Goal: Task Accomplishment & Management: Manage account settings

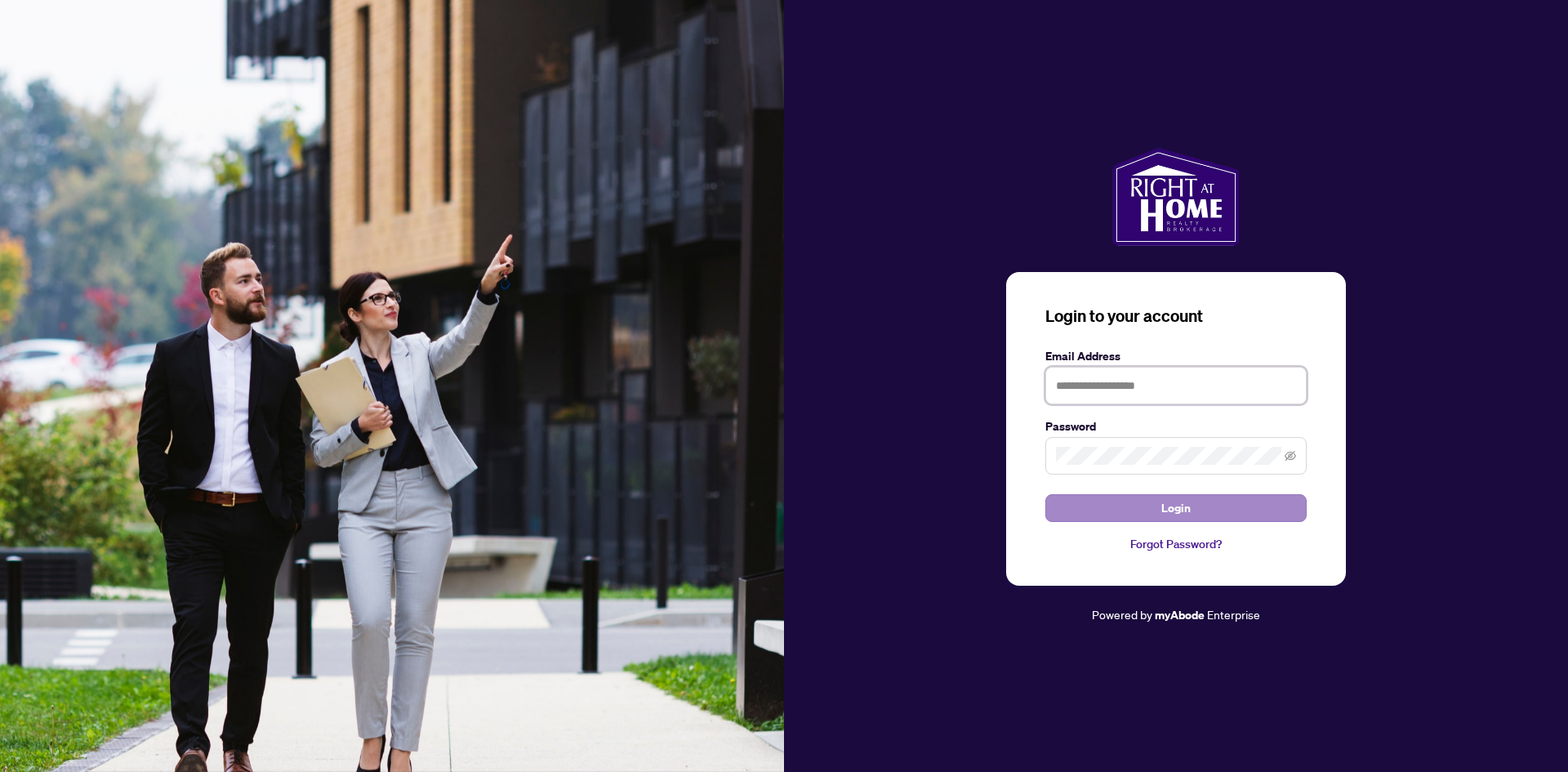
type input "**********"
click at [777, 502] on button "Login" at bounding box center [1176, 507] width 261 height 28
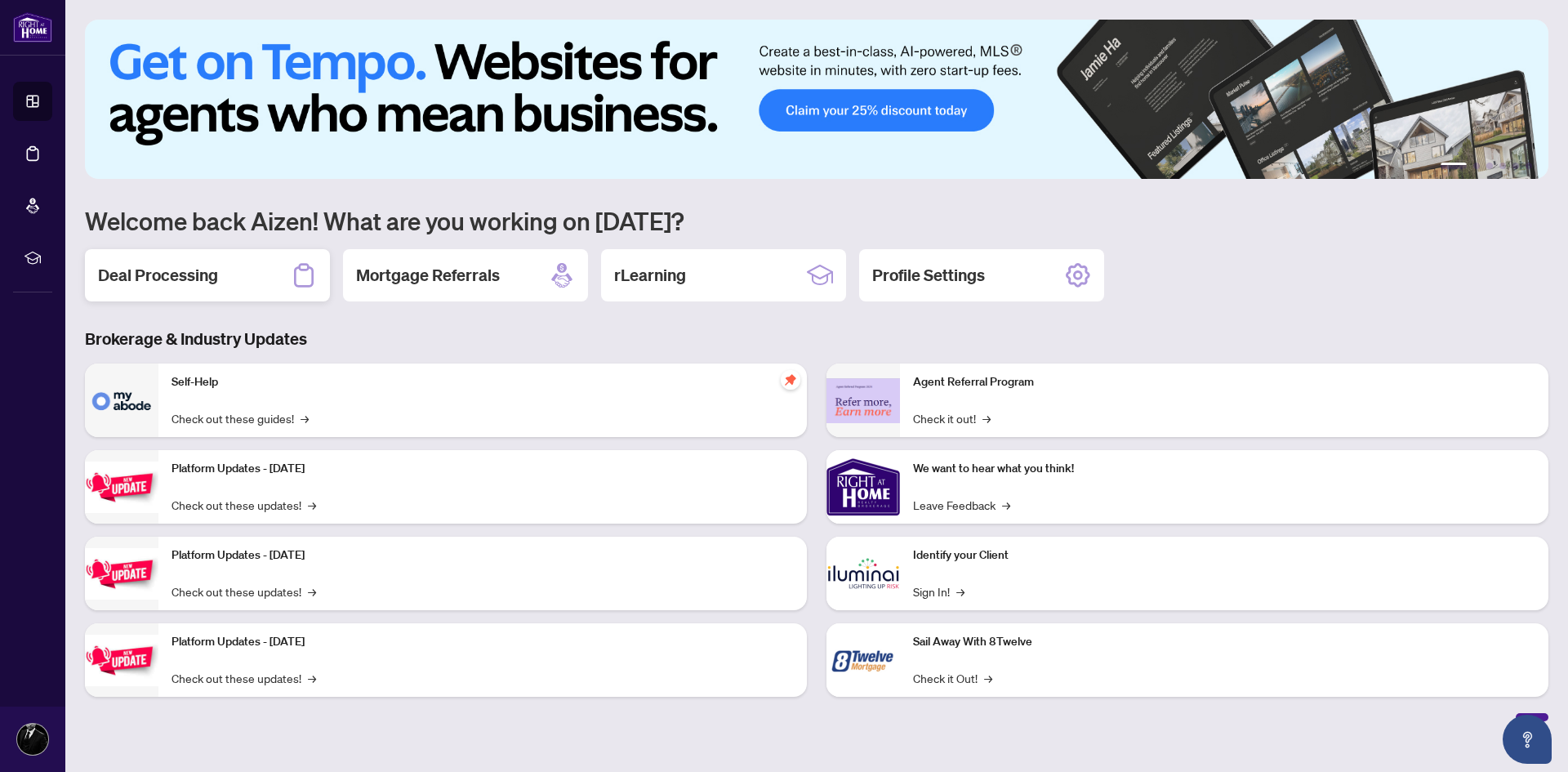
click at [240, 272] on div "Deal Processing" at bounding box center [207, 275] width 245 height 52
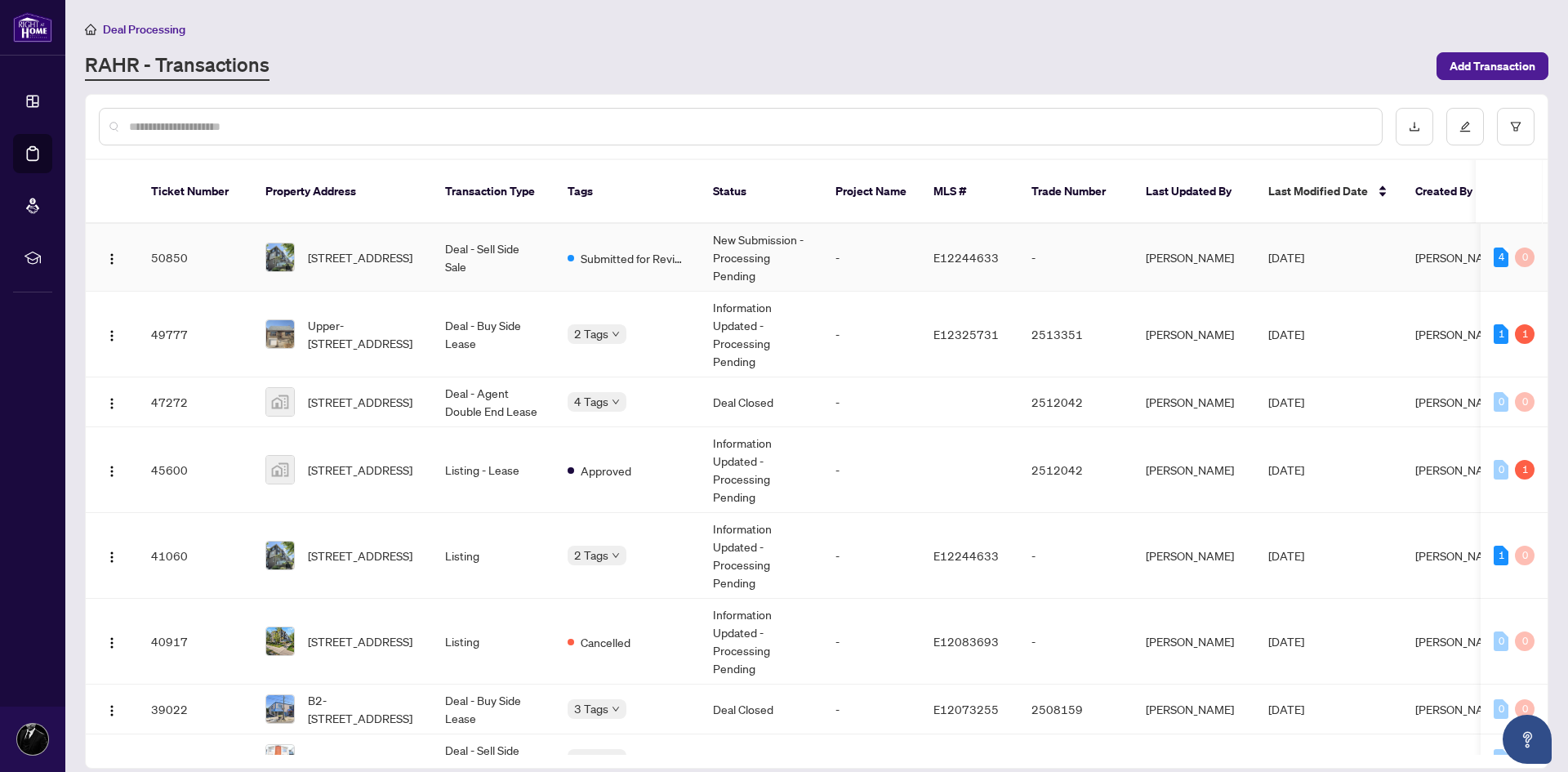
click at [220, 247] on td "50850" at bounding box center [195, 257] width 115 height 68
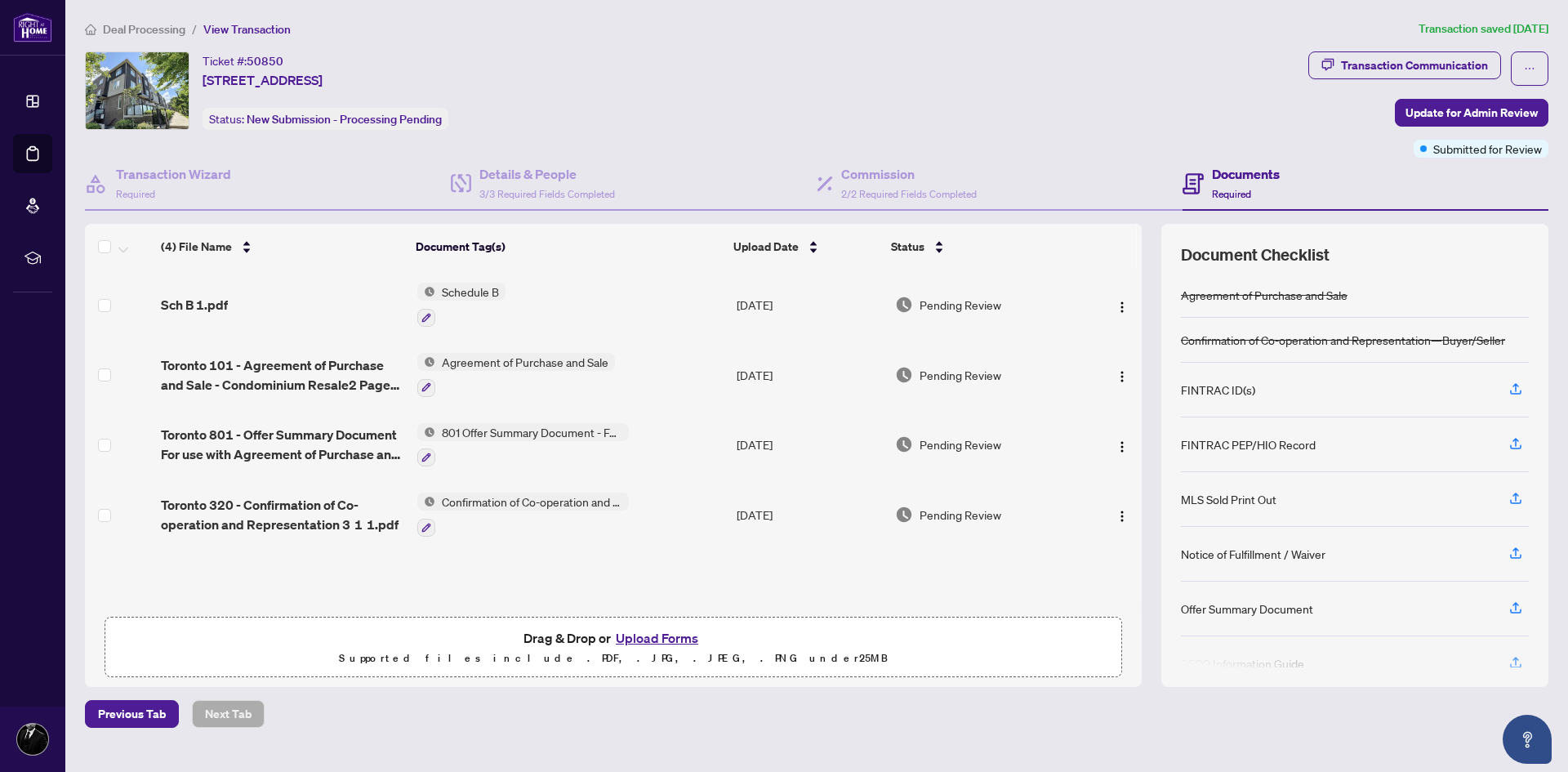
click at [767, 101] on div "Ticket #: 50850 [STREET_ADDRESS] Status: New Submission - Processing Pending" at bounding box center [692, 90] width 1216 height 79
click at [777, 177] on h4 "Documents" at bounding box center [1246, 173] width 68 height 19
click at [643, 632] on button "Upload Forms" at bounding box center [657, 637] width 92 height 21
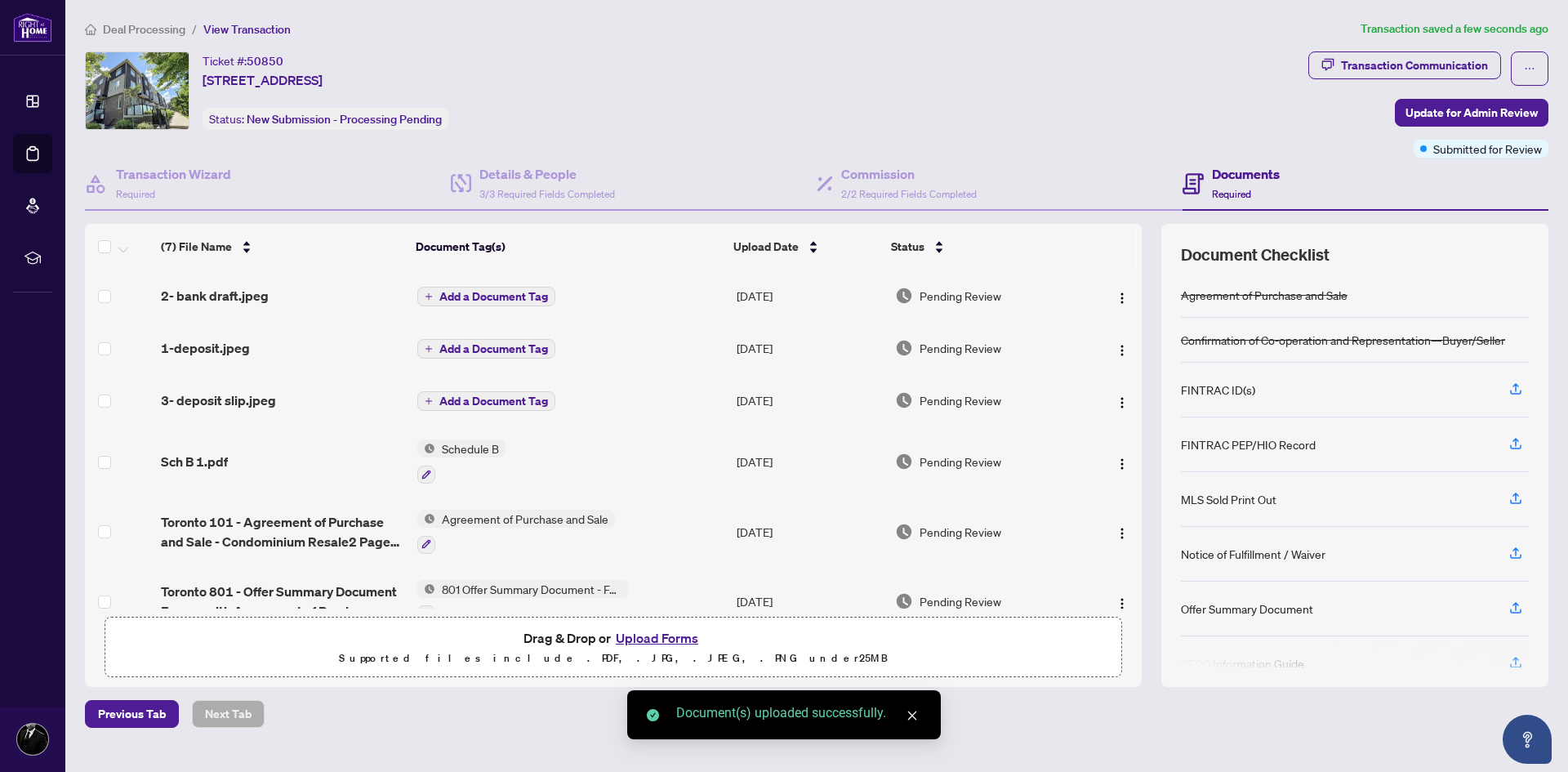
click at [482, 301] on span "Add a Document Tag" at bounding box center [494, 296] width 109 height 12
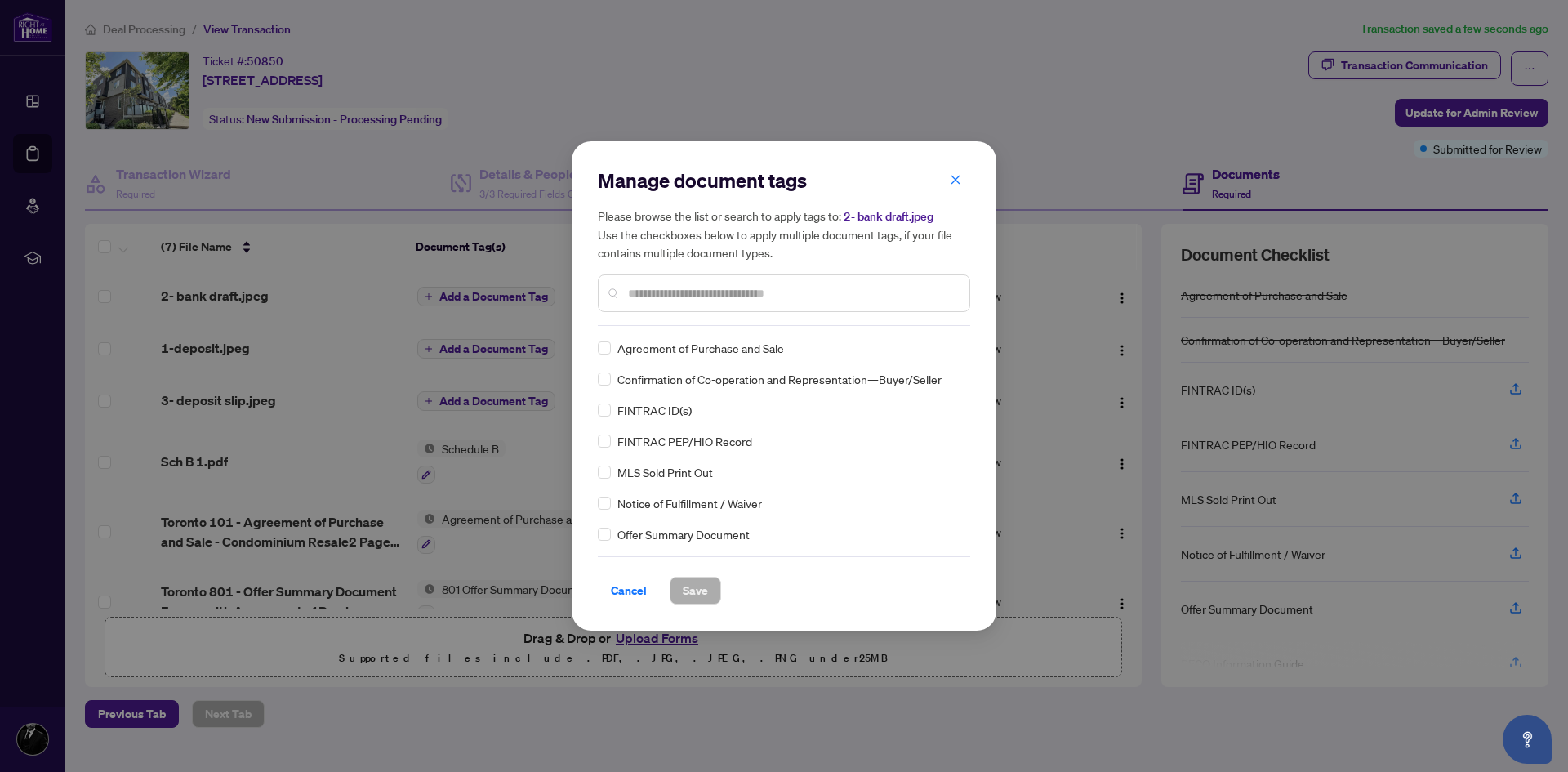
click at [681, 292] on input "text" at bounding box center [792, 292] width 328 height 18
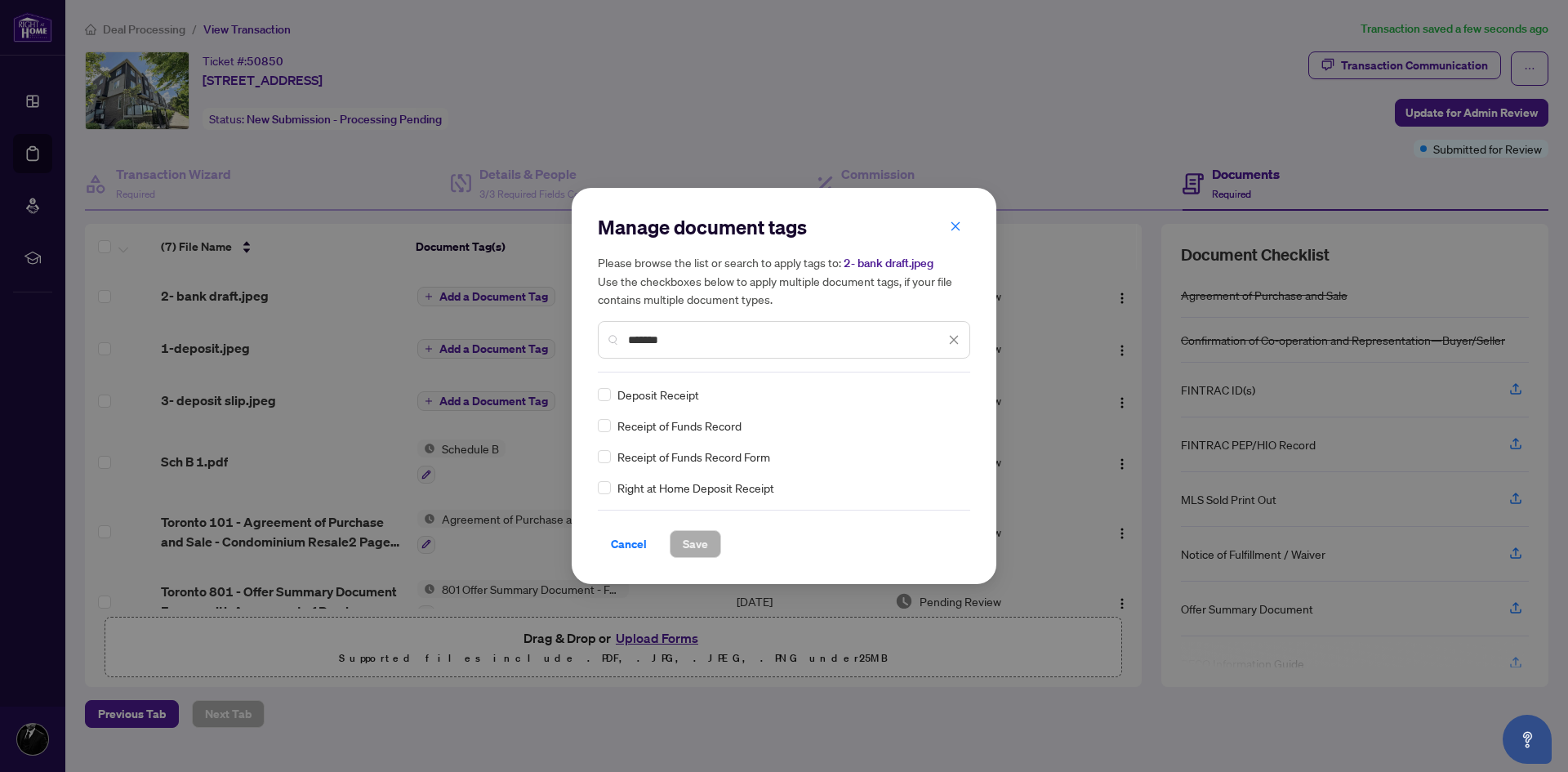
type input "*******"
click at [614, 399] on div "Deposit Receipt" at bounding box center [779, 394] width 362 height 18
click at [694, 547] on span "Save" at bounding box center [695, 543] width 25 height 26
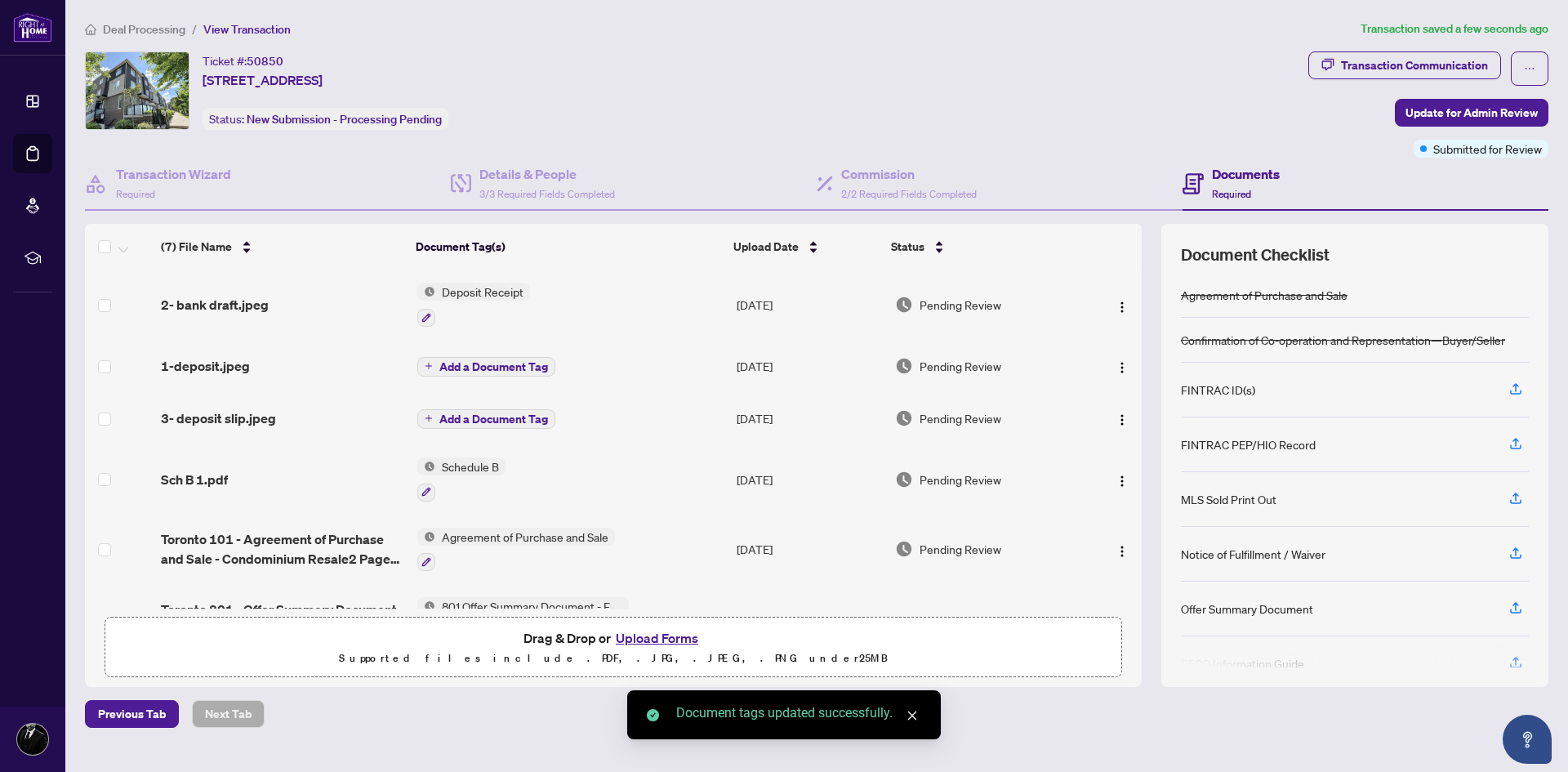
click at [434, 365] on button "Add a Document Tag" at bounding box center [486, 366] width 138 height 19
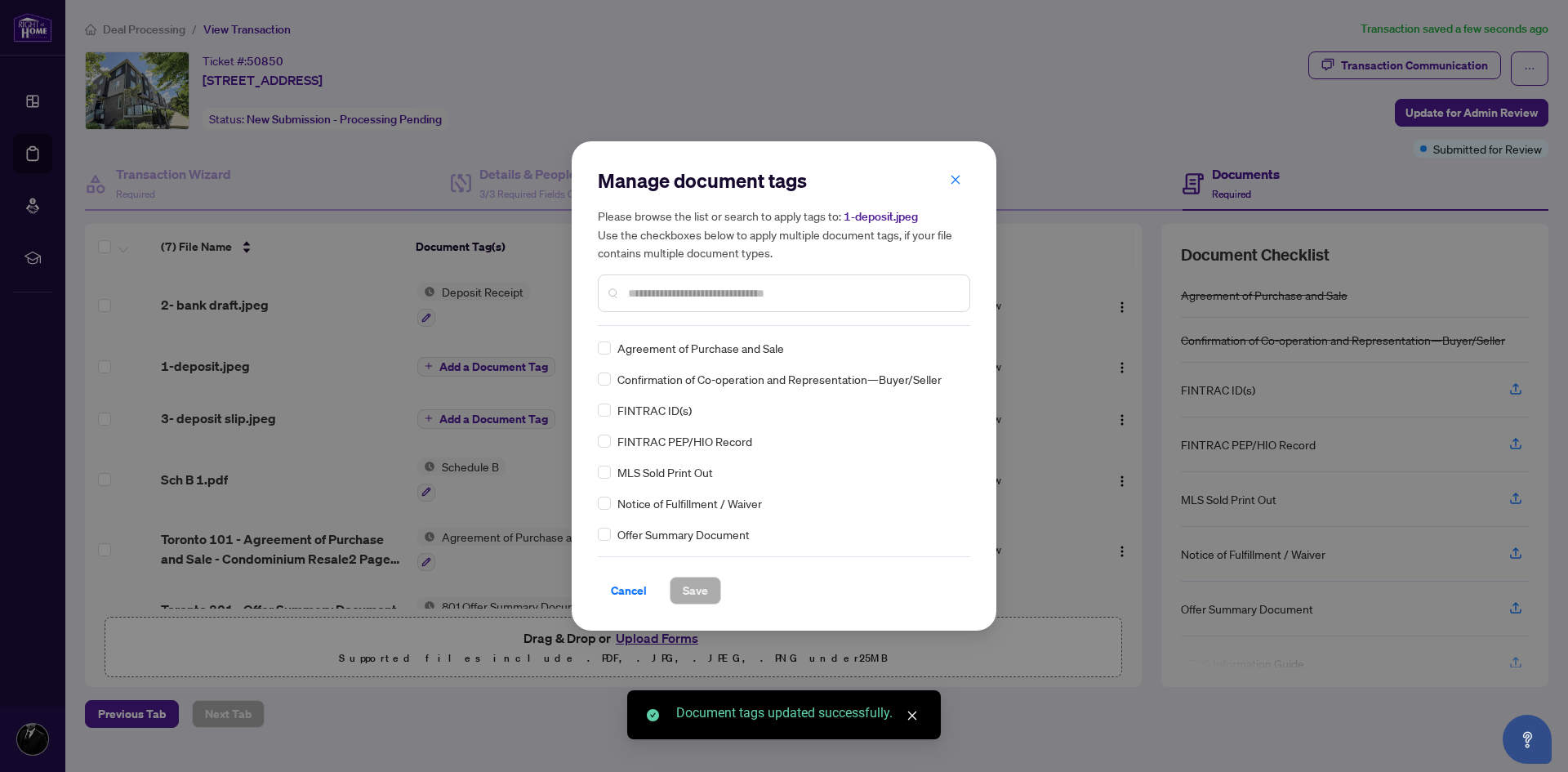
click at [690, 322] on div "Manage document tags Please browse the list or search to apply tags to: 1-depos…" at bounding box center [784, 246] width 373 height 158
click at [698, 299] on input "text" at bounding box center [792, 292] width 328 height 18
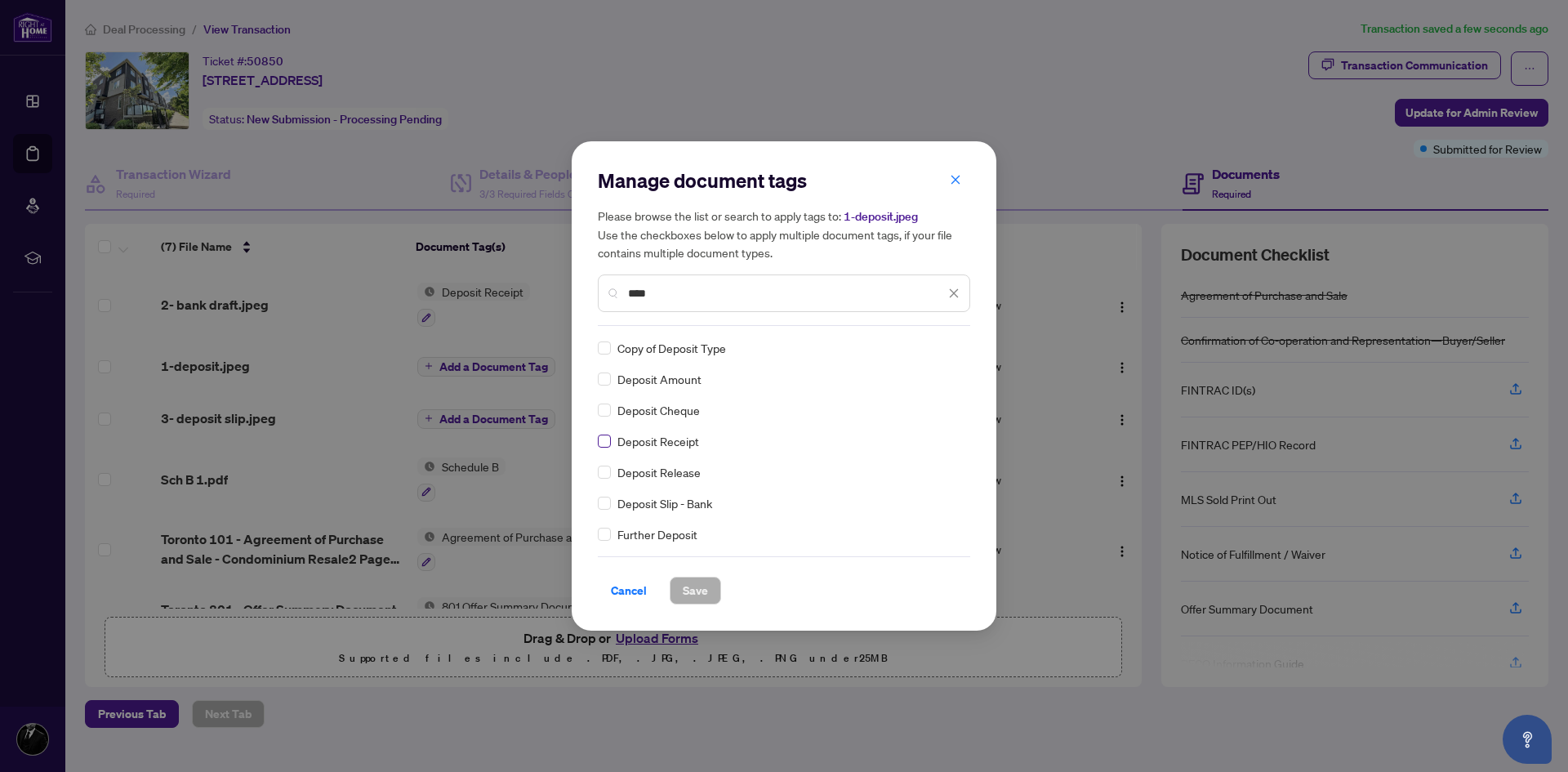
type input "****"
click at [691, 588] on span "Save" at bounding box center [695, 590] width 25 height 26
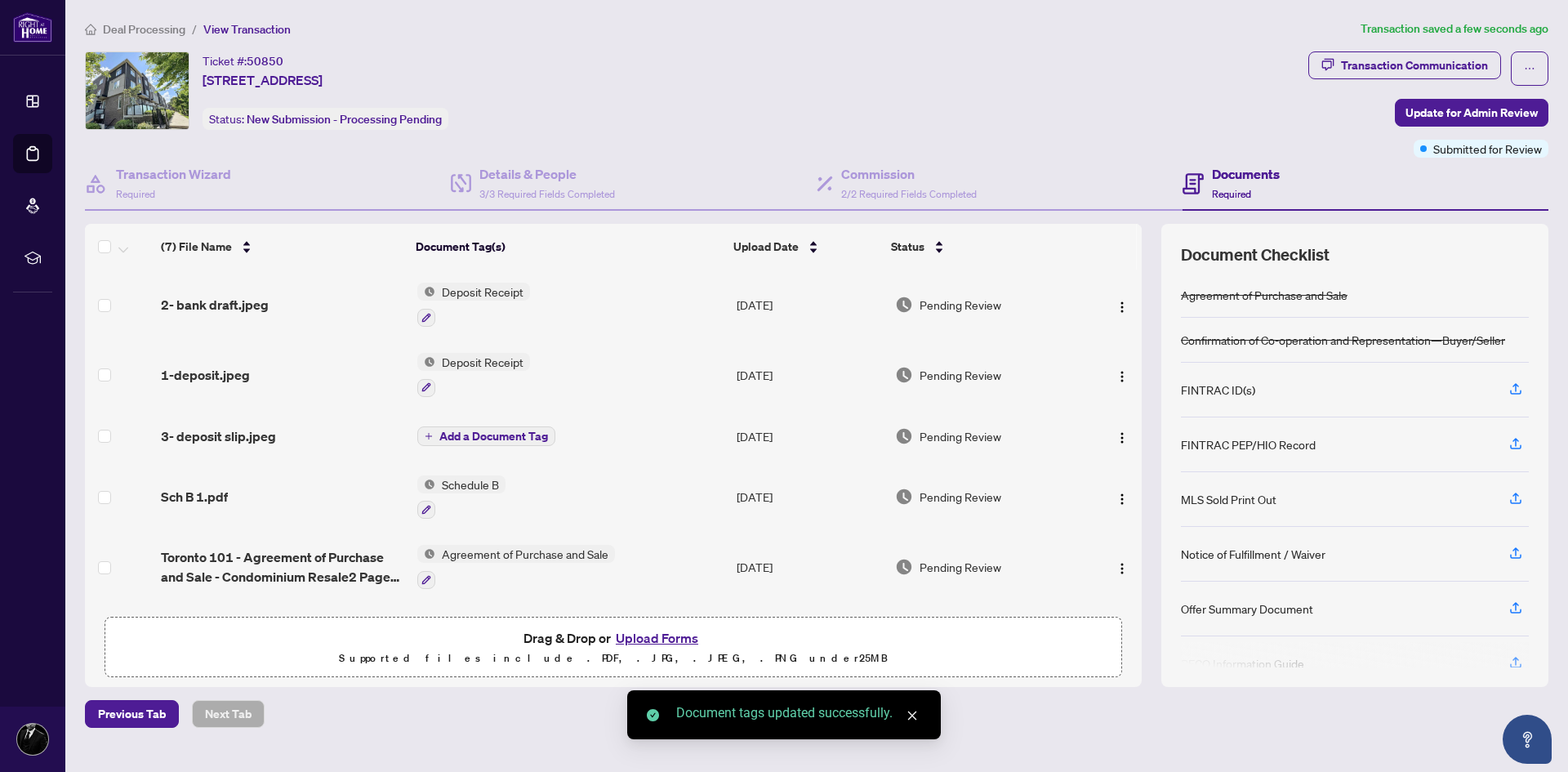
click at [455, 434] on span "Add a Document Tag" at bounding box center [494, 436] width 109 height 12
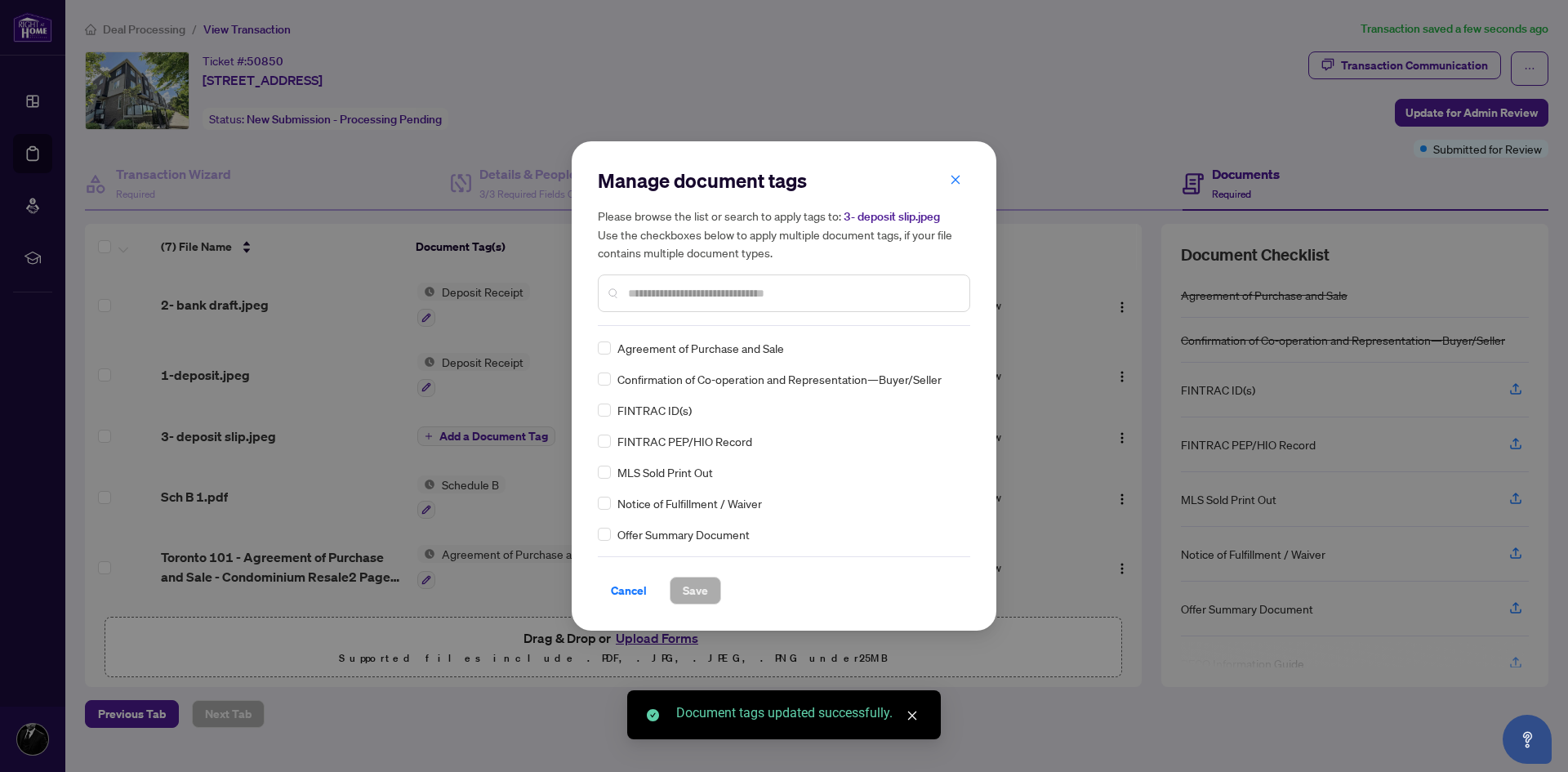
click at [681, 330] on div "Manage document tags Please browse the list or search to apply tags to: 3- depo…" at bounding box center [784, 386] width 373 height 437
click at [682, 299] on input "text" at bounding box center [792, 292] width 328 height 18
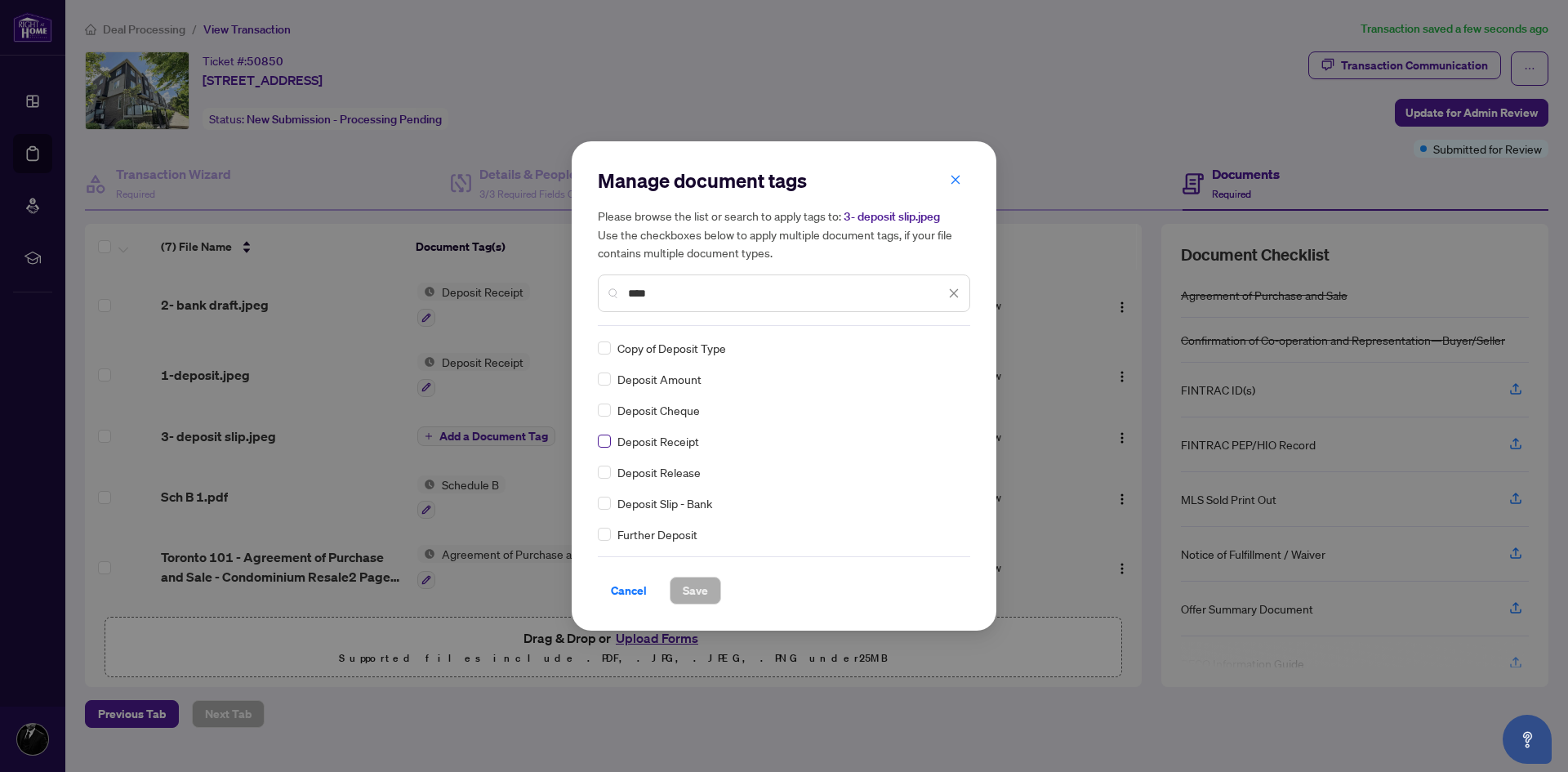
type input "****"
click at [695, 584] on span "Save" at bounding box center [695, 590] width 25 height 26
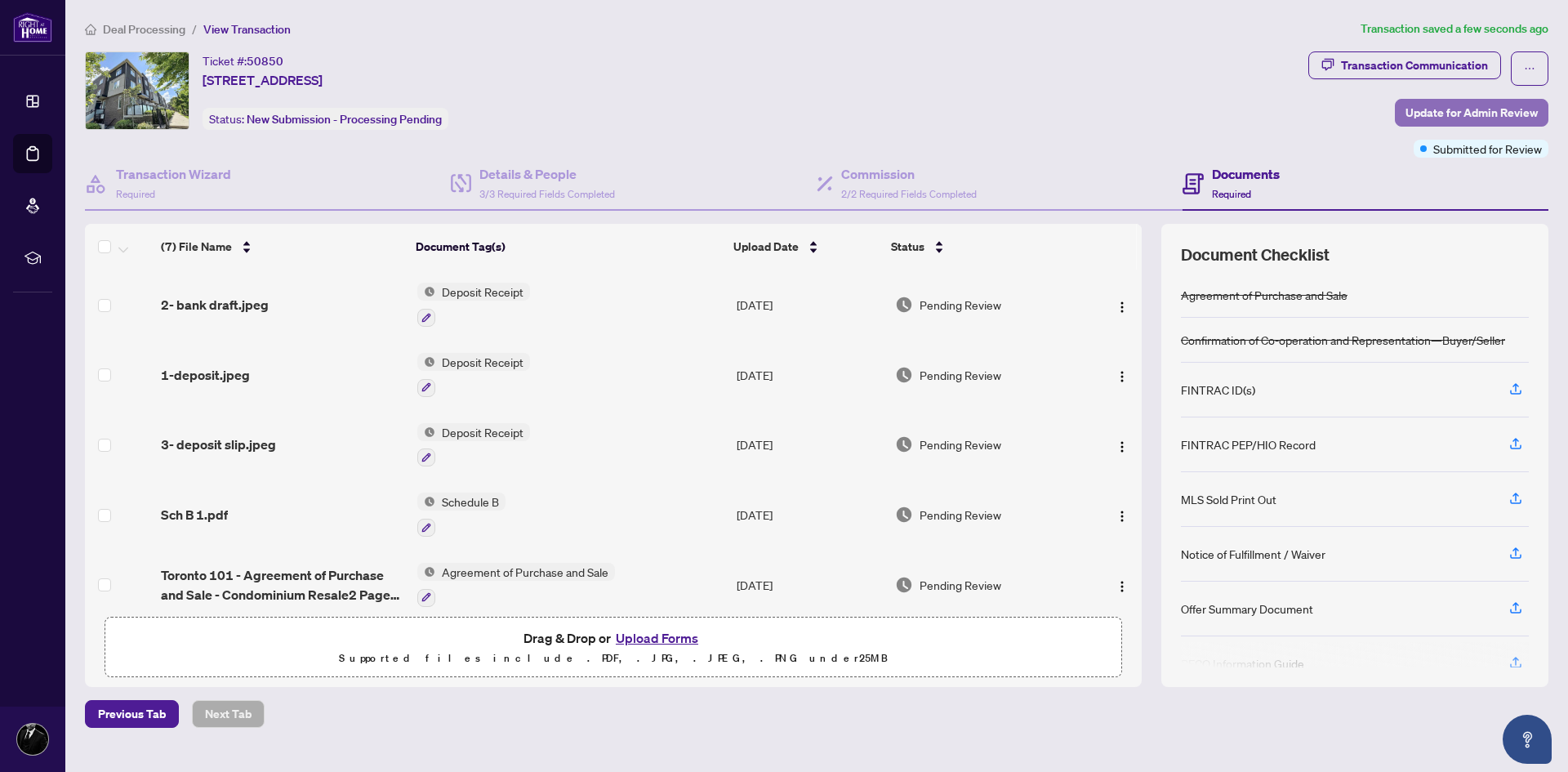
click at [777, 109] on span "Update for Admin Review" at bounding box center [1472, 112] width 132 height 26
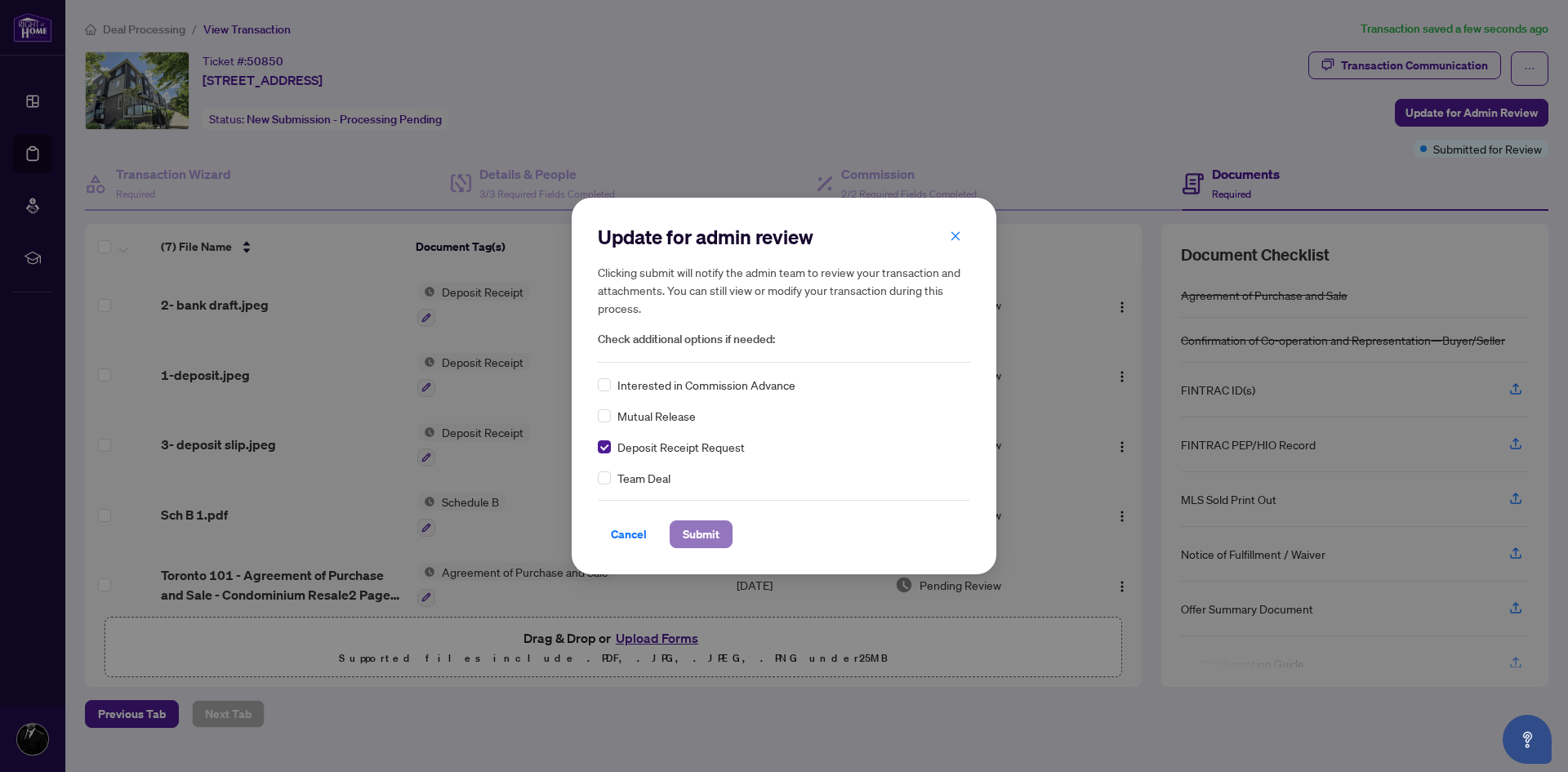
click at [697, 533] on span "Submit" at bounding box center [701, 533] width 37 height 26
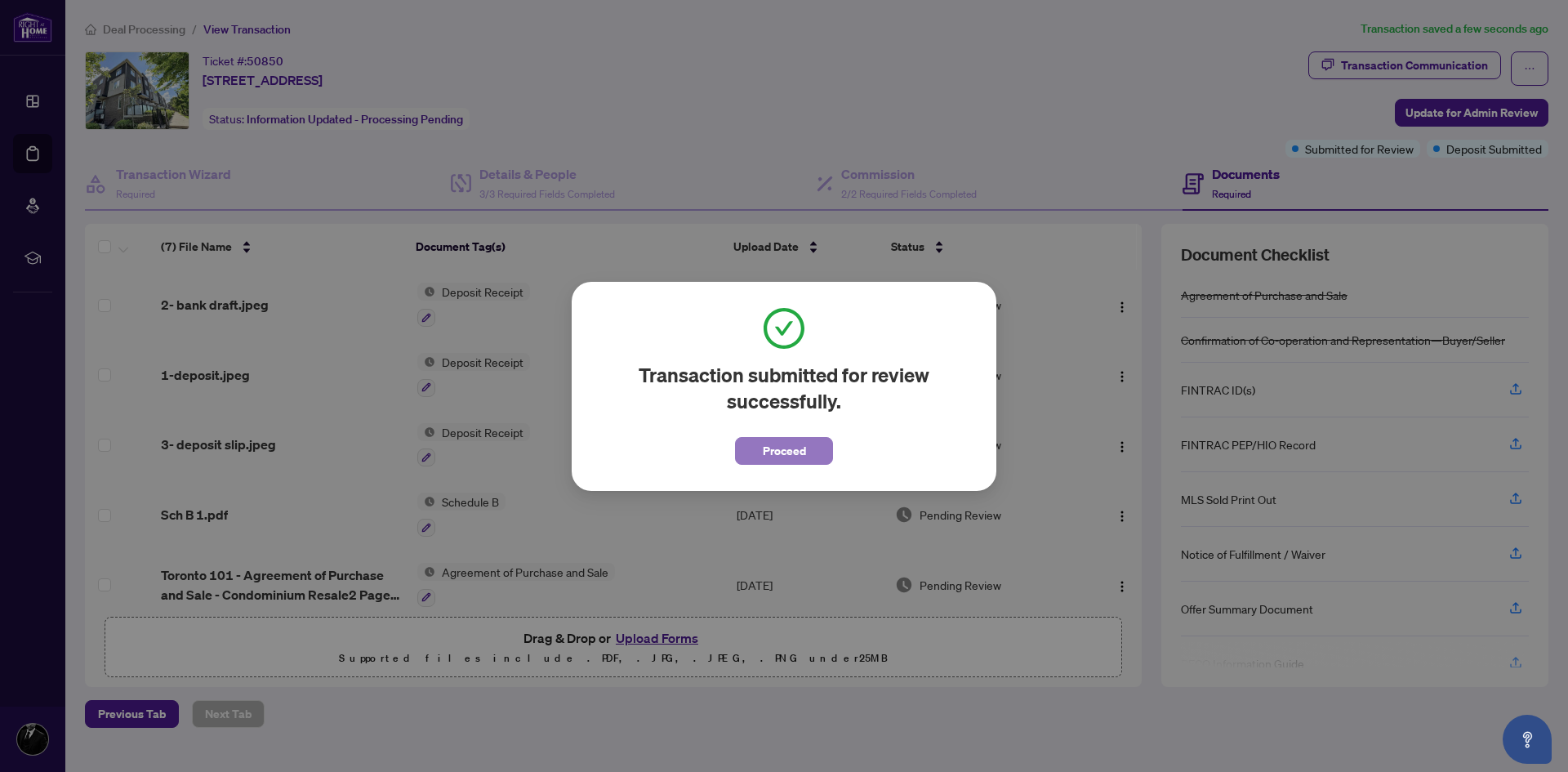
click at [777, 452] on span "Proceed" at bounding box center [784, 450] width 44 height 26
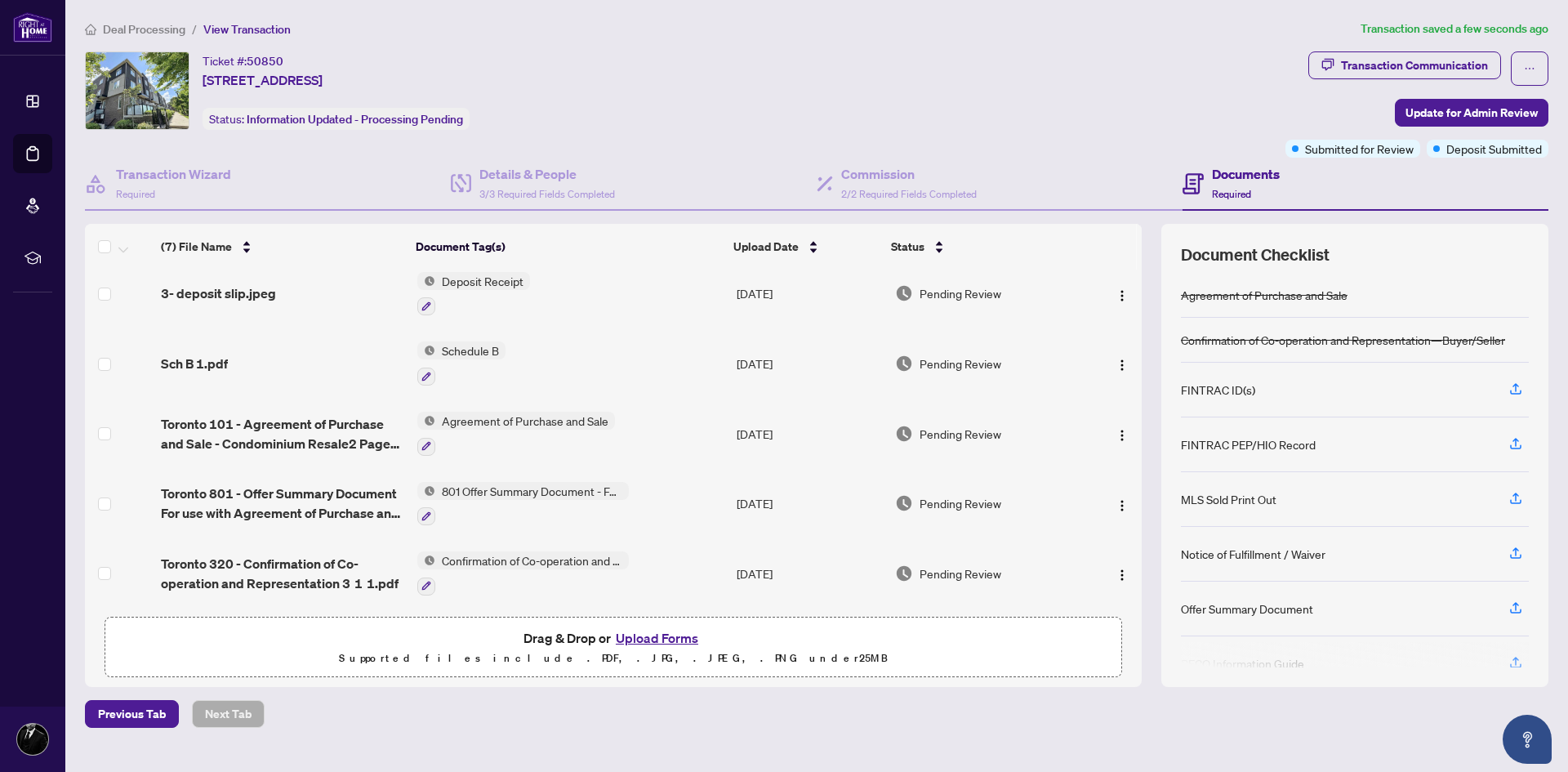
scroll to position [154, 0]
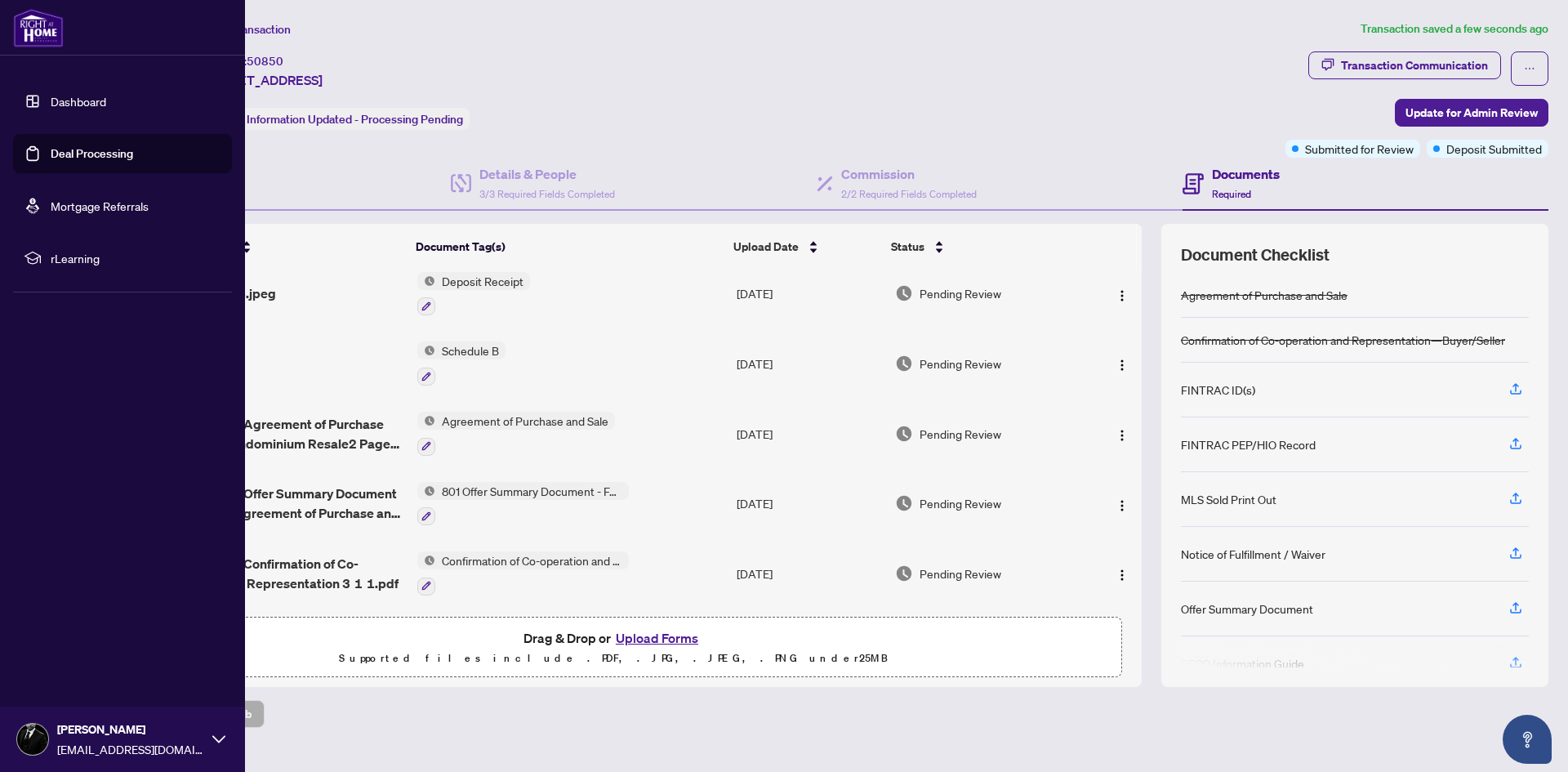
click at [50, 95] on link "Dashboard" at bounding box center [78, 101] width 55 height 15
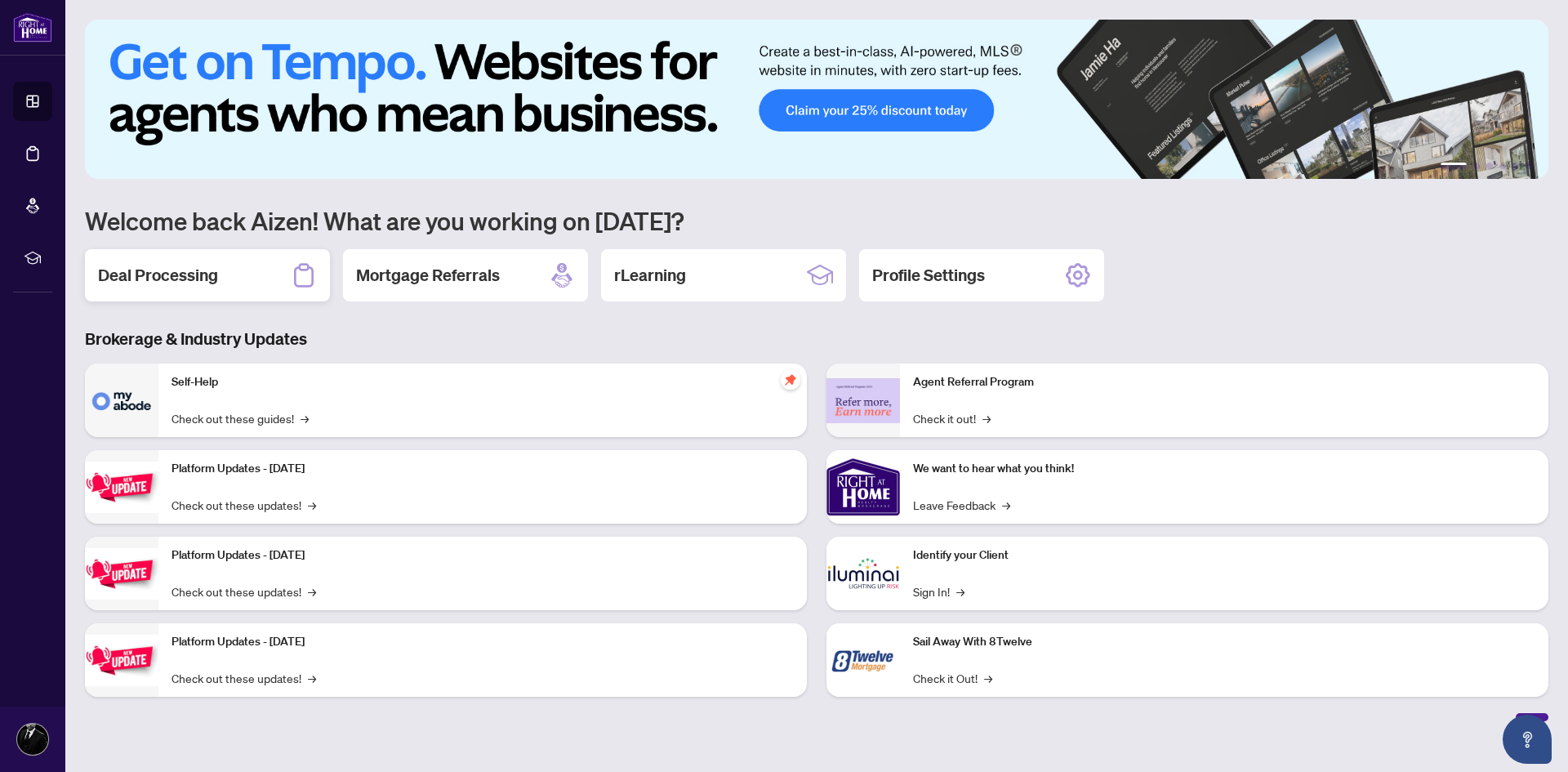
click at [249, 280] on div "Deal Processing" at bounding box center [207, 275] width 245 height 52
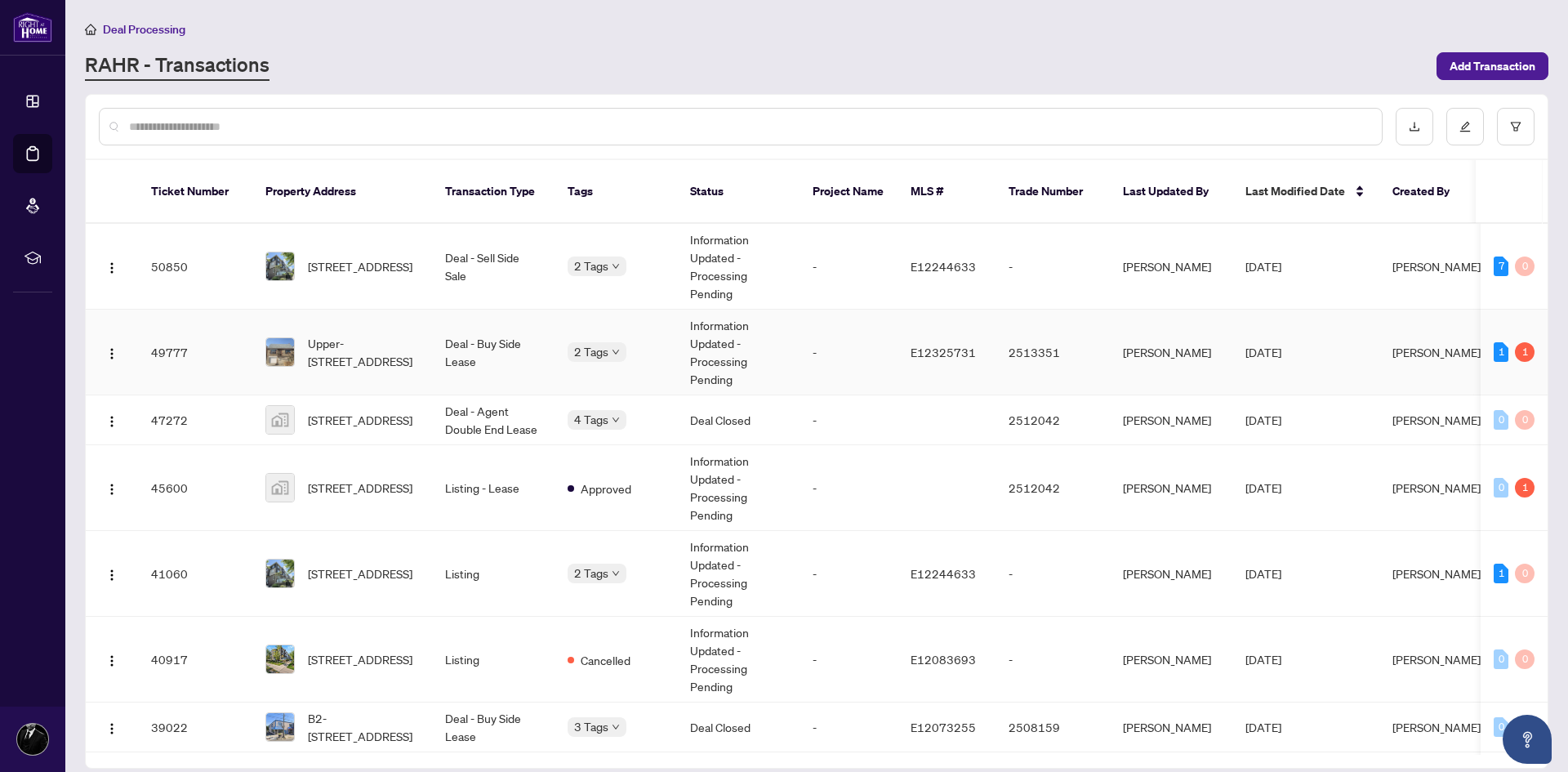
click at [435, 361] on td "Deal - Buy Side Lease" at bounding box center [493, 353] width 122 height 85
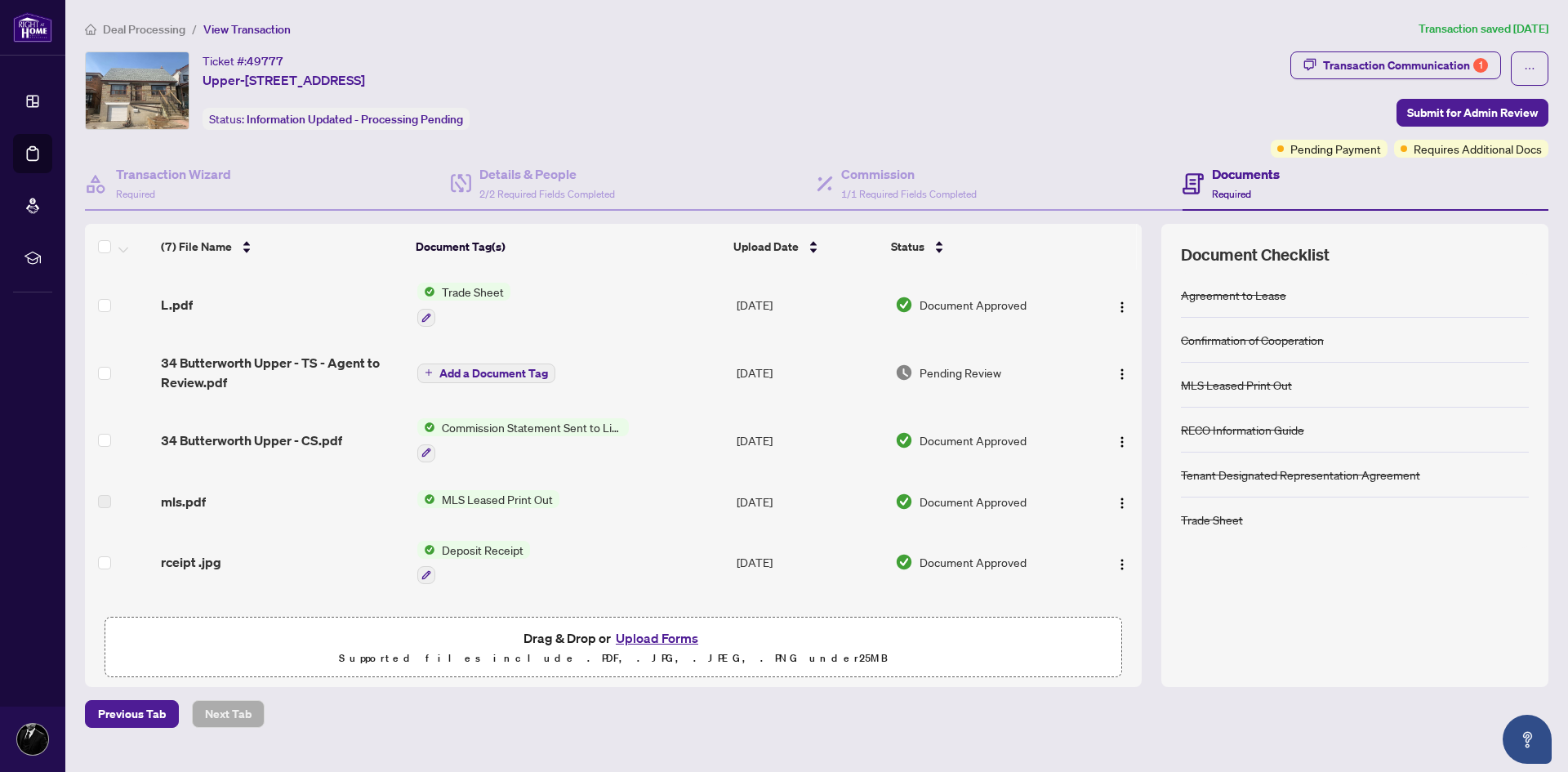
click at [470, 291] on span "Trade Sheet" at bounding box center [473, 291] width 75 height 18
click at [200, 306] on div "L.pdf" at bounding box center [282, 304] width 243 height 19
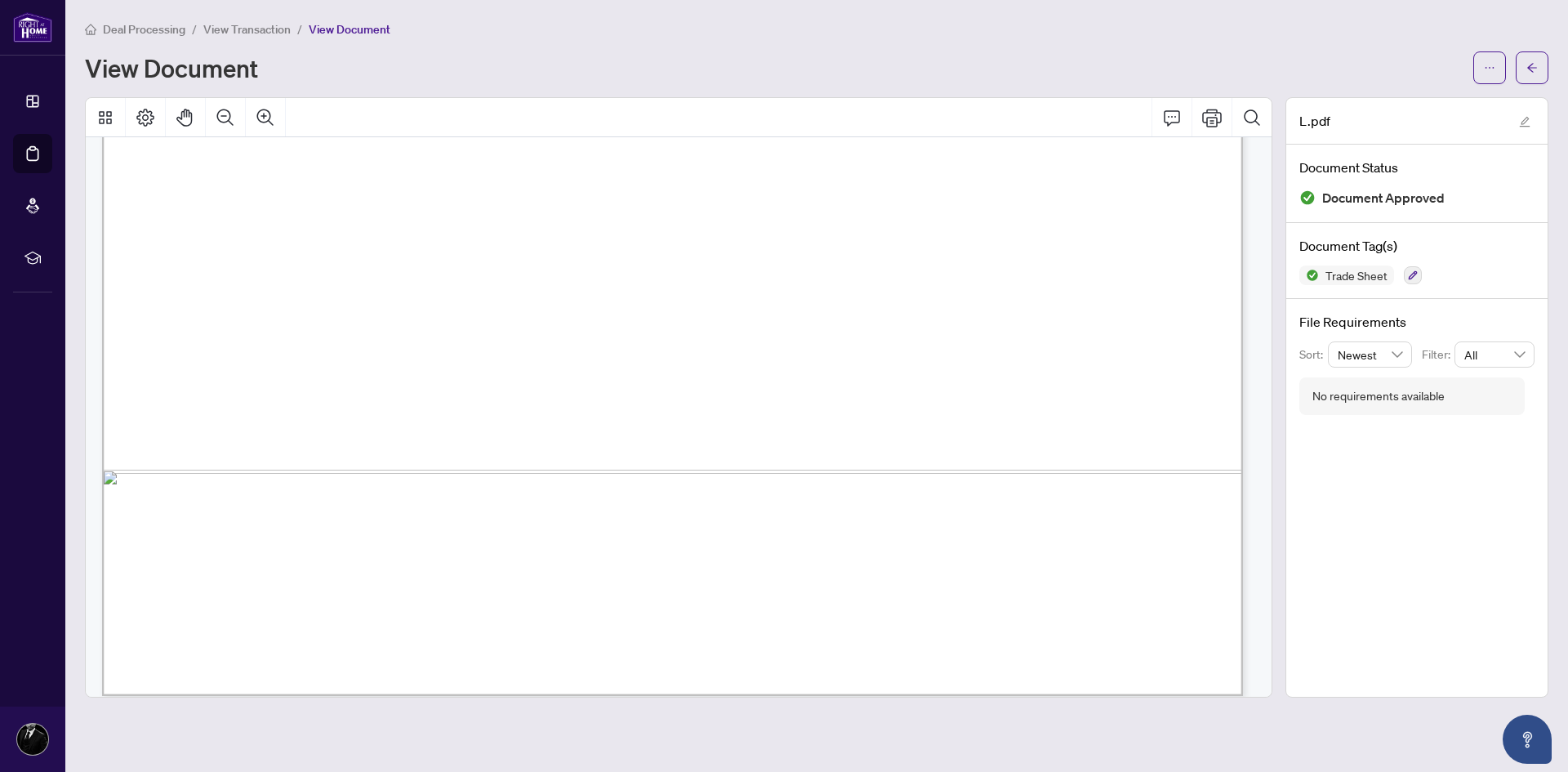
scroll to position [950, 0]
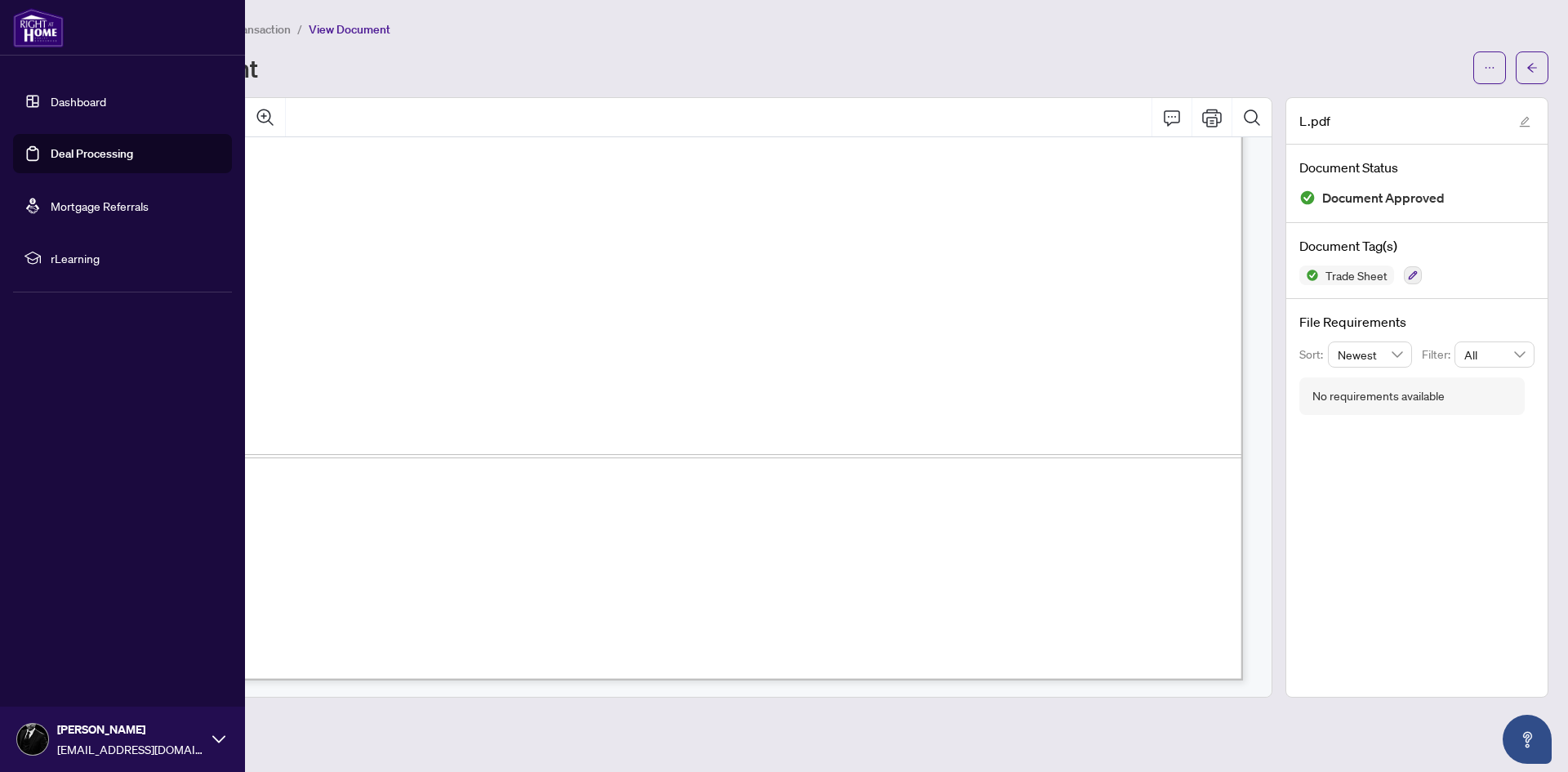
click at [50, 96] on link "Dashboard" at bounding box center [78, 101] width 55 height 15
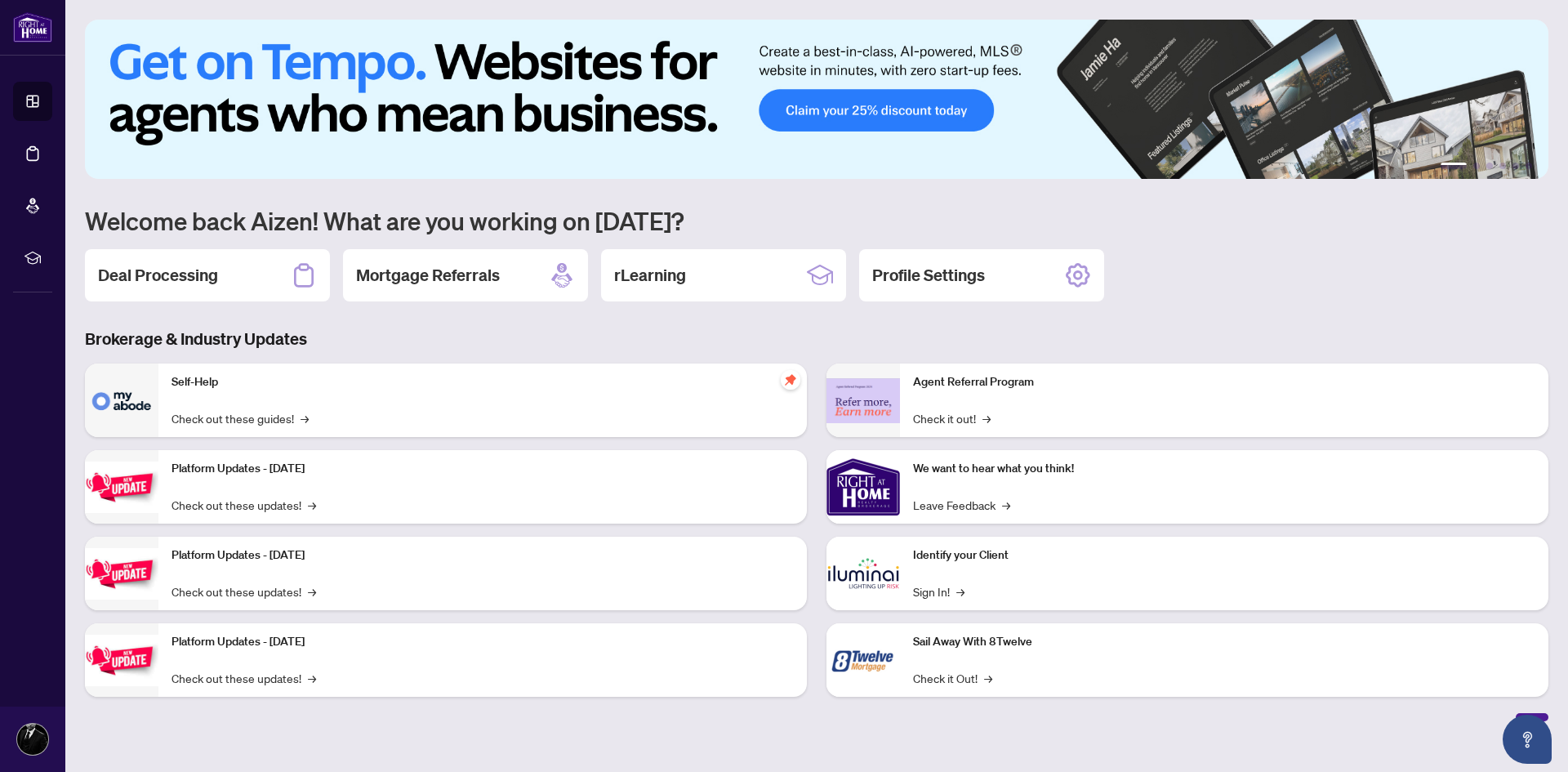
click at [419, 394] on div "Self-Help Check out these guides! →" at bounding box center [482, 400] width 648 height 74
click at [242, 268] on div "Deal Processing" at bounding box center [207, 275] width 245 height 52
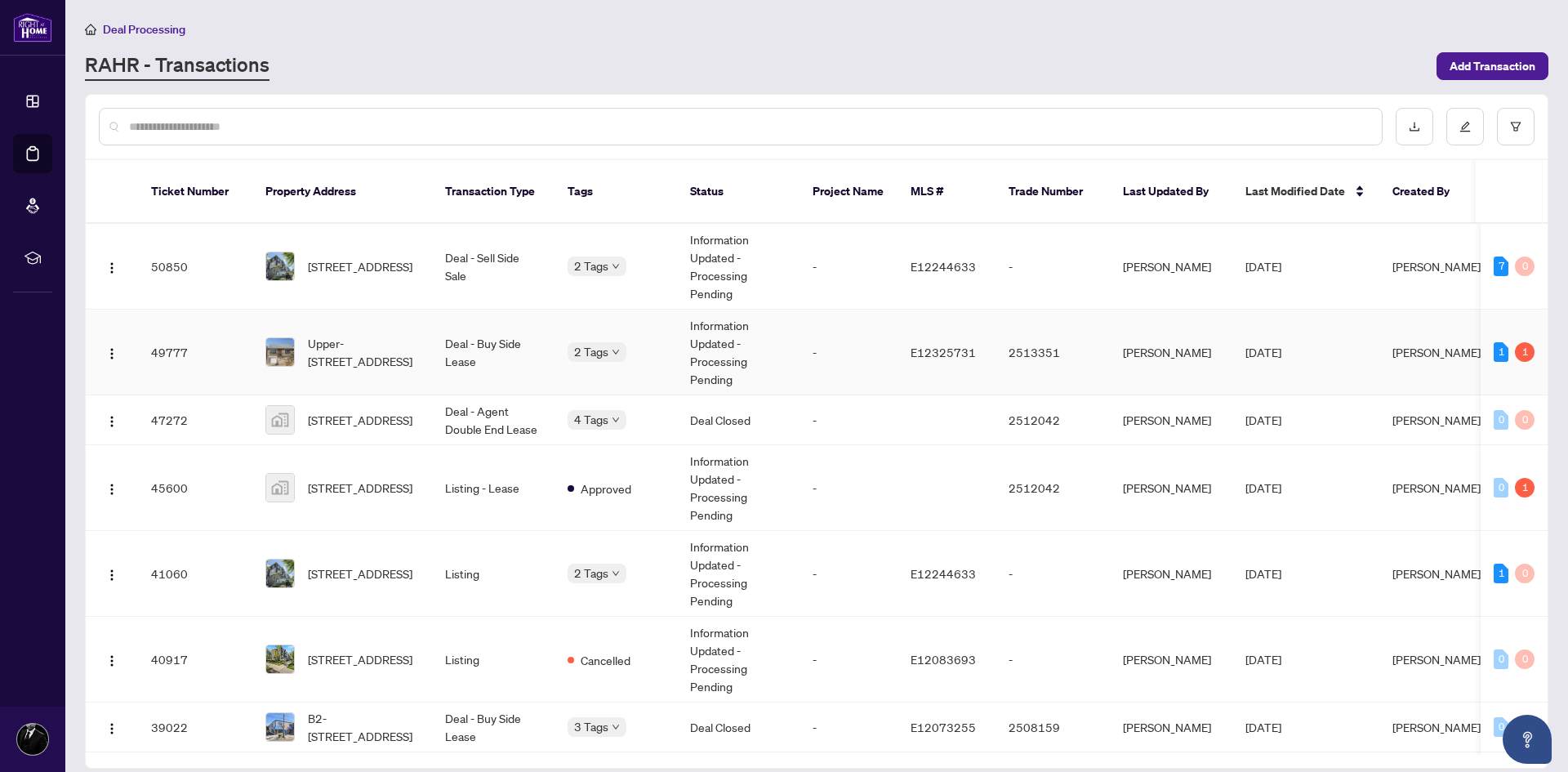
click at [312, 334] on span "Upper-[STREET_ADDRESS]" at bounding box center [363, 352] width 111 height 36
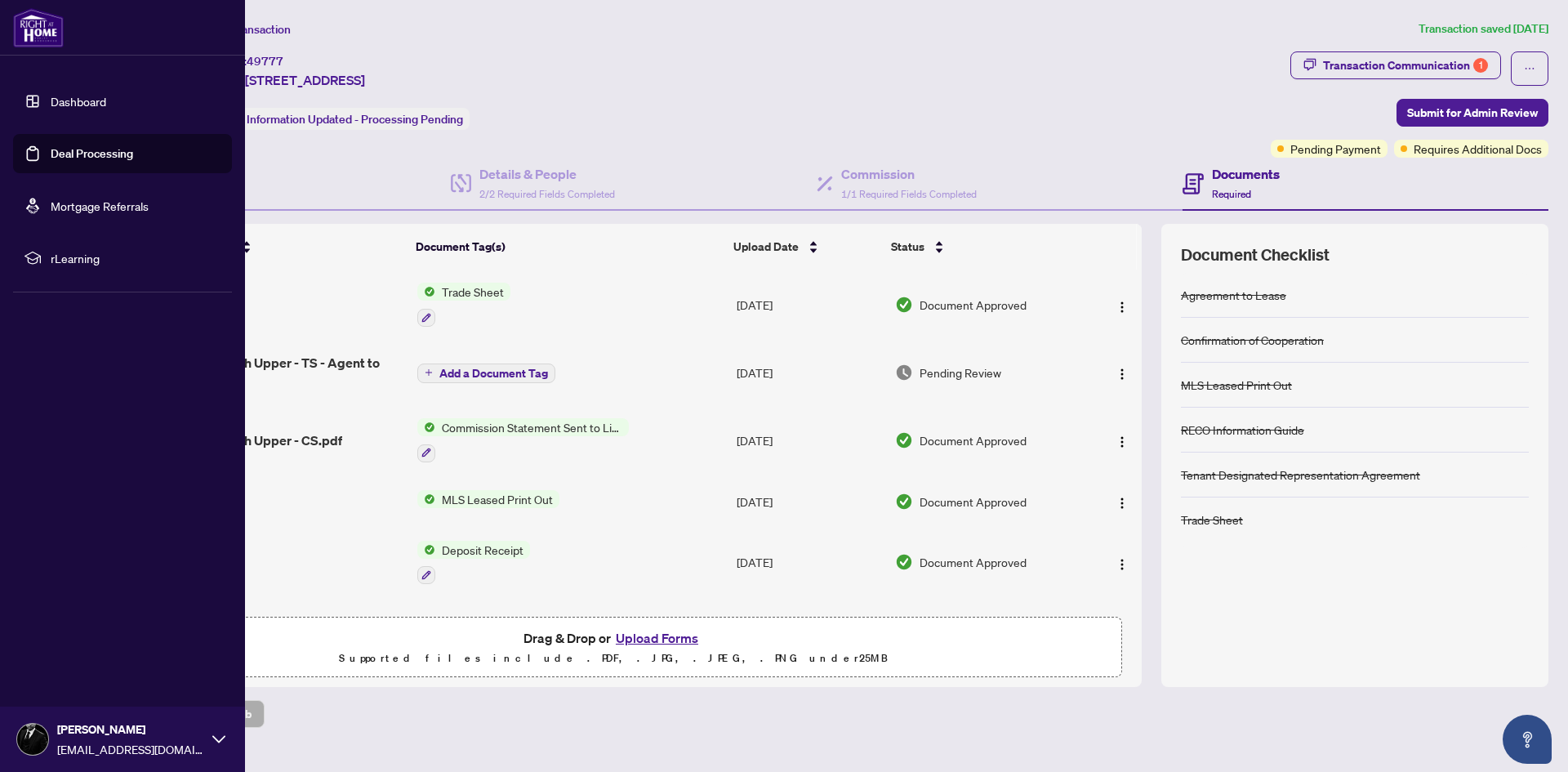
click at [66, 96] on link "Dashboard" at bounding box center [78, 101] width 55 height 15
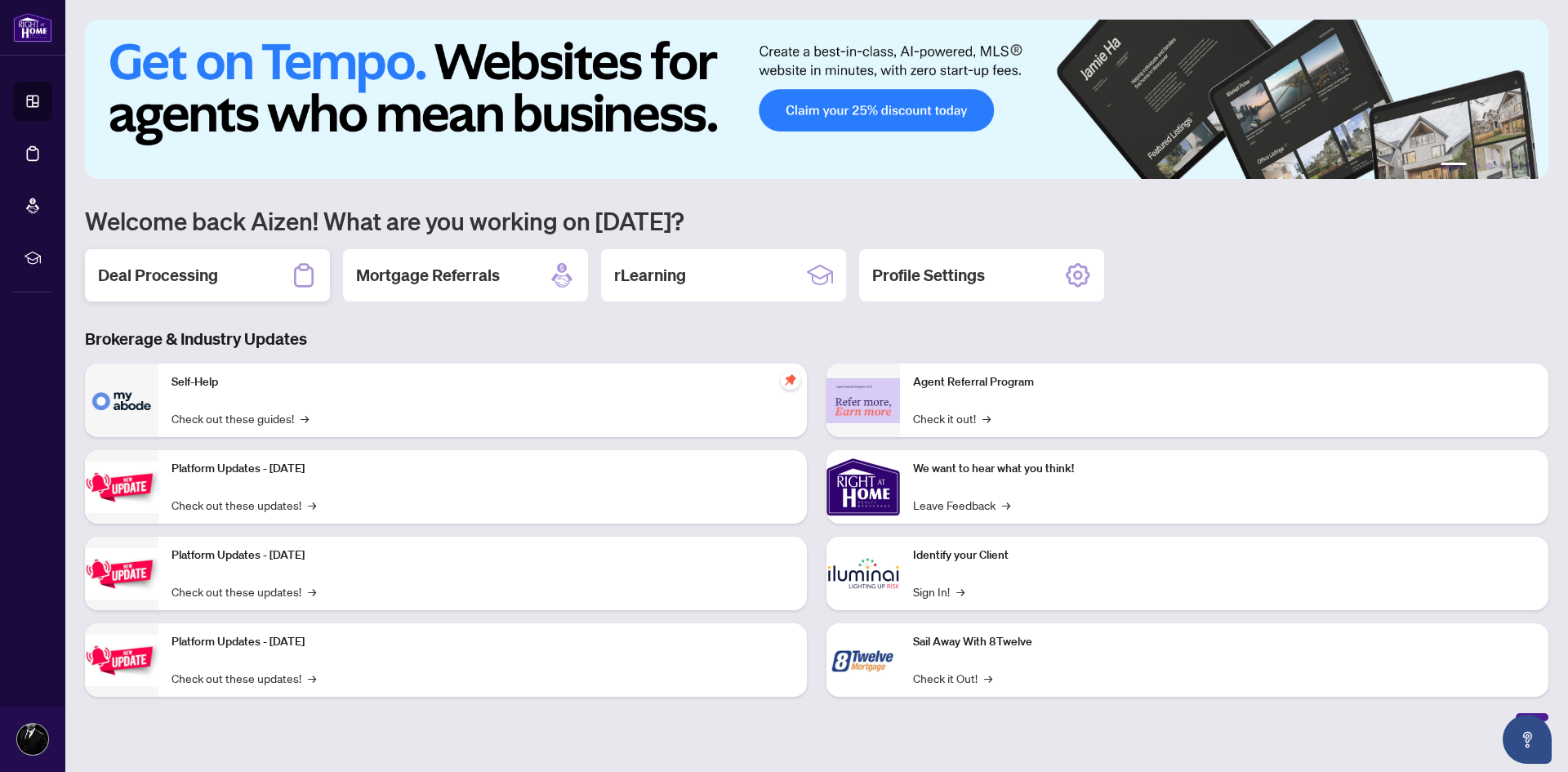
click at [261, 270] on div "Deal Processing" at bounding box center [207, 275] width 245 height 52
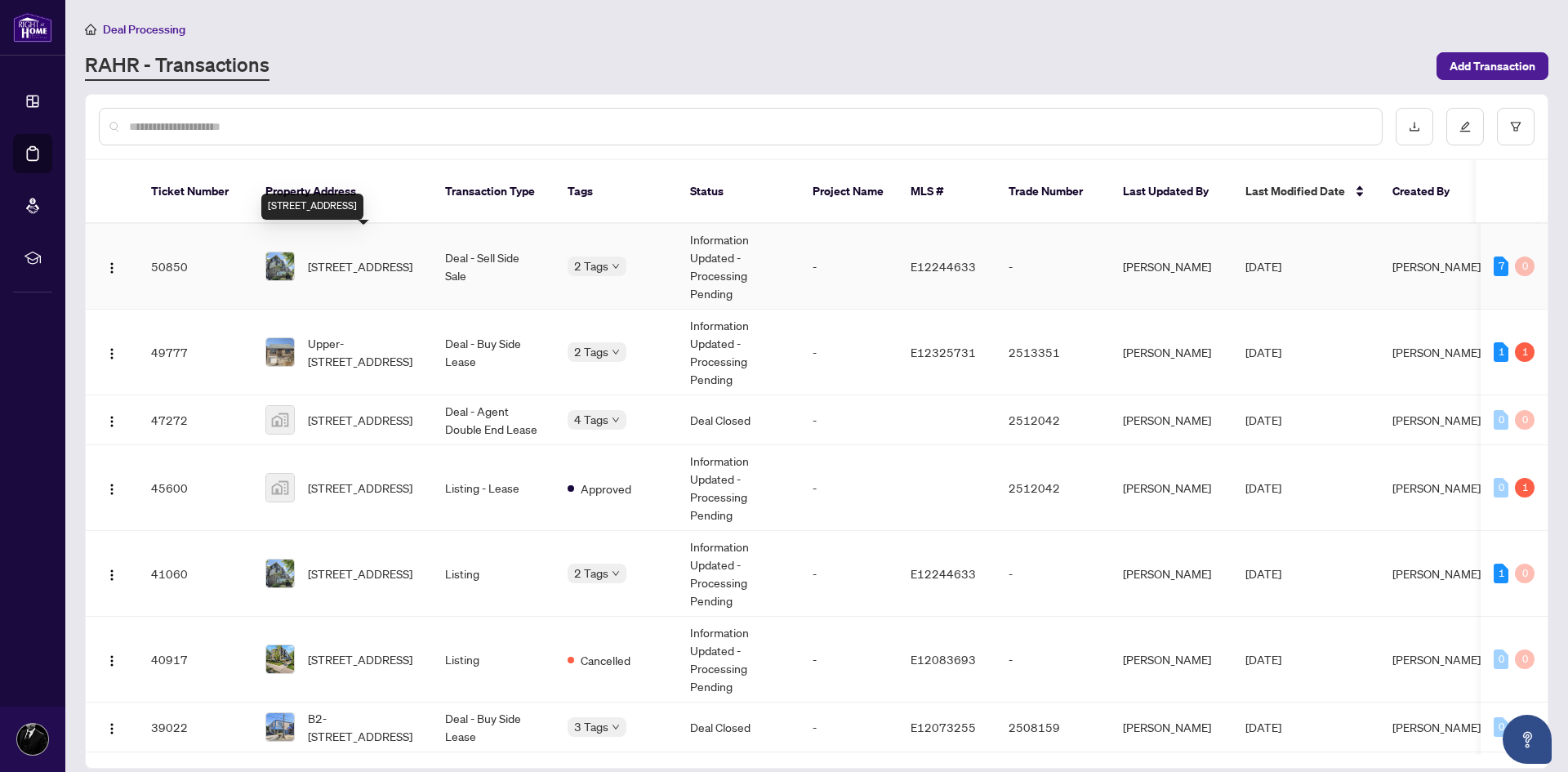
click at [313, 257] on span "[STREET_ADDRESS]" at bounding box center [360, 265] width 105 height 18
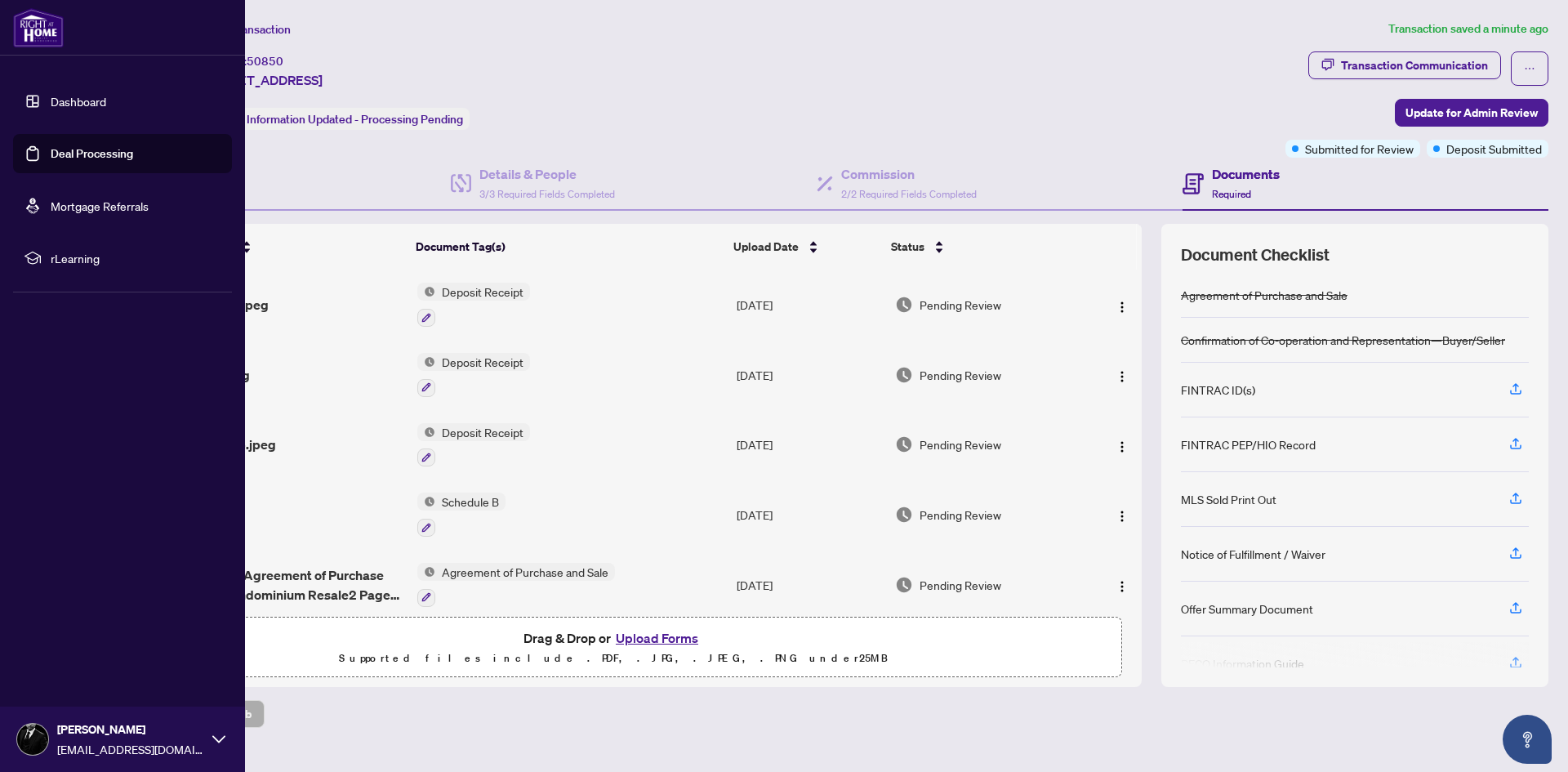
click at [50, 95] on link "Dashboard" at bounding box center [78, 101] width 55 height 15
